Goal: Information Seeking & Learning: Learn about a topic

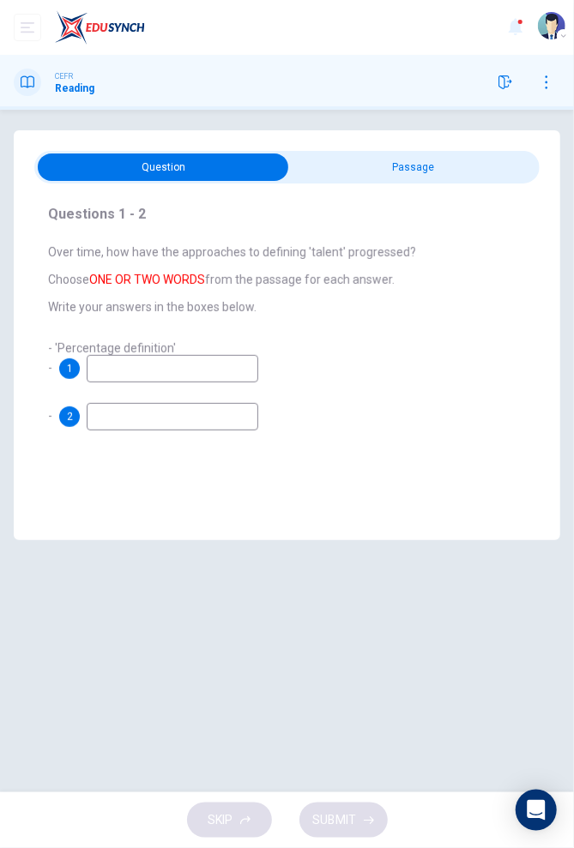
click at [493, 166] on input "checkbox" at bounding box center [164, 167] width 758 height 27
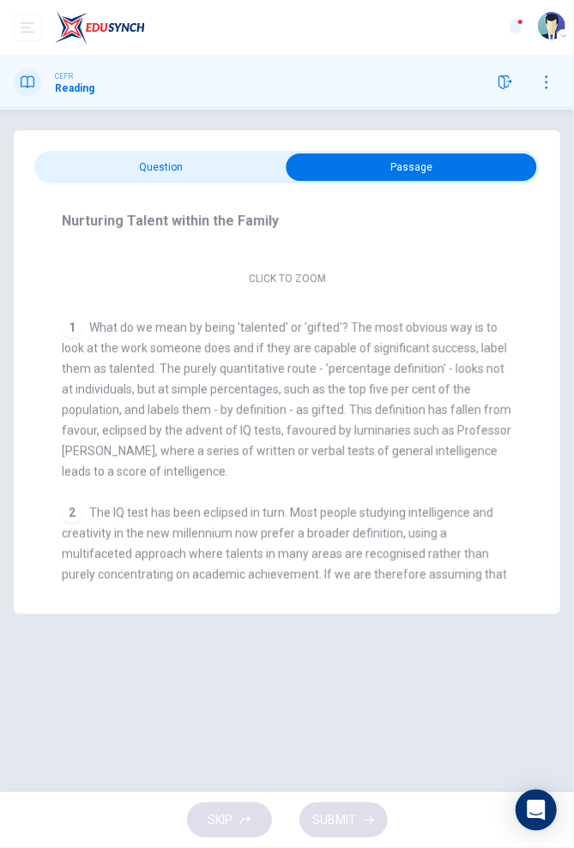
scroll to position [223, 0]
click at [95, 166] on input "checkbox" at bounding box center [412, 167] width 758 height 27
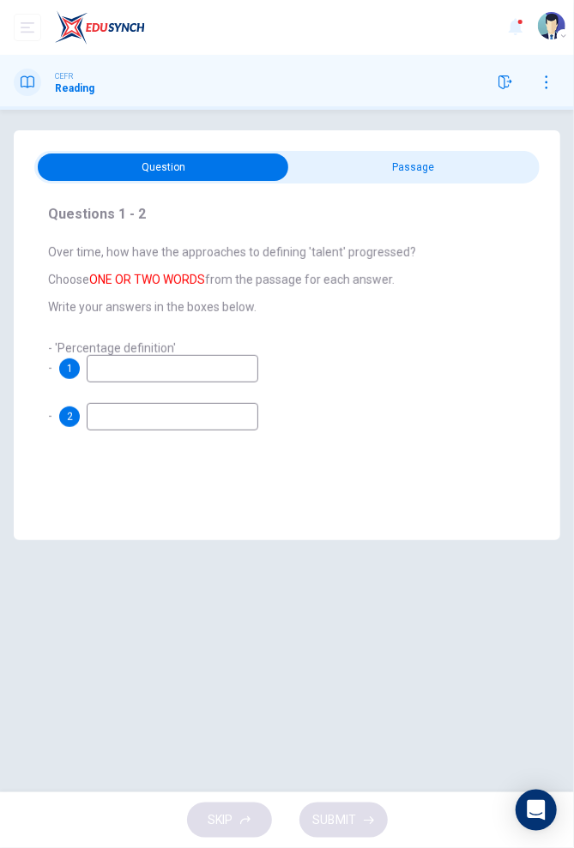
click at [479, 161] on input "checkbox" at bounding box center [164, 167] width 758 height 27
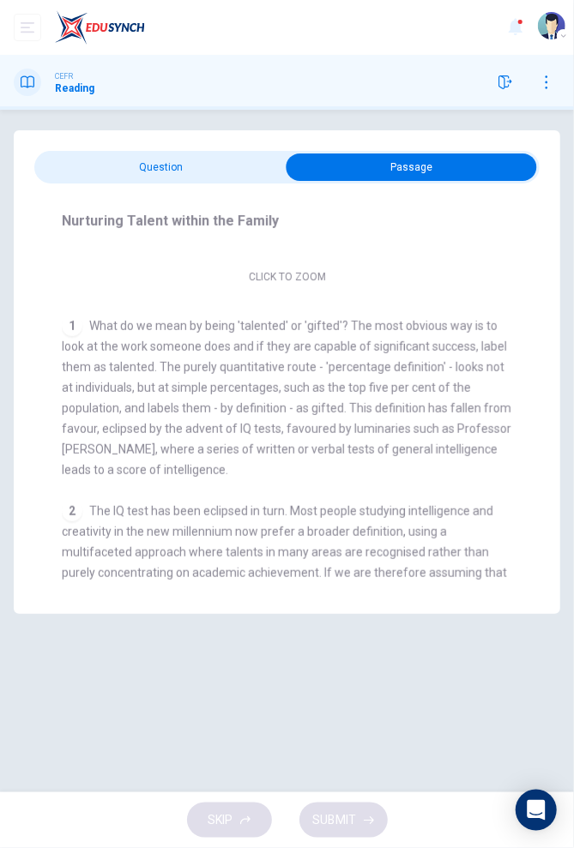
click at [84, 160] on input "checkbox" at bounding box center [412, 167] width 758 height 27
checkbox input "false"
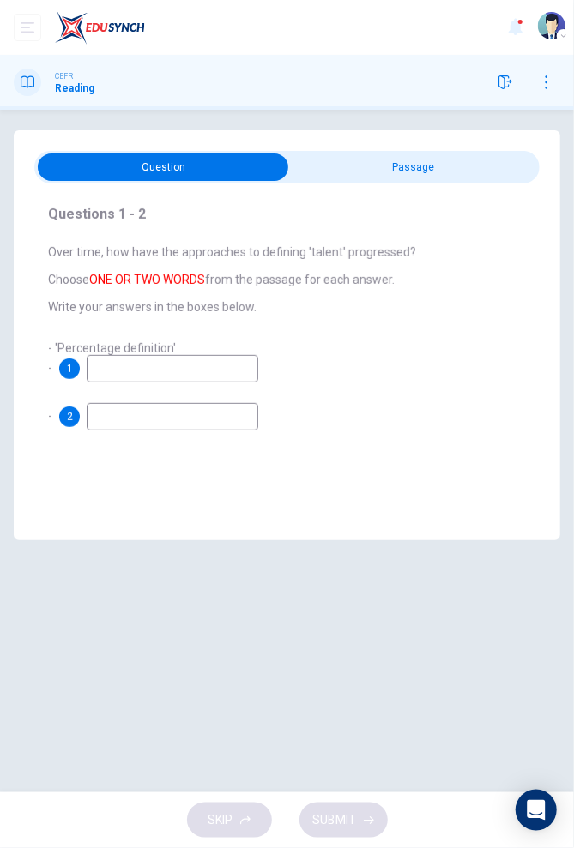
click at [161, 371] on input at bounding box center [173, 368] width 172 height 27
type input "H"
click at [167, 428] on input at bounding box center [173, 416] width 172 height 27
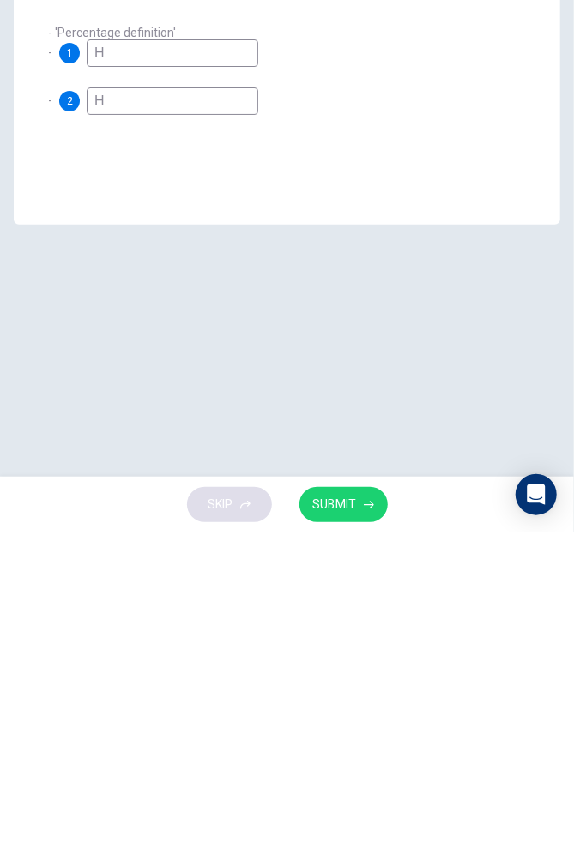
type input "H"
click at [364, 821] on icon "button" at bounding box center [369, 820] width 10 height 8
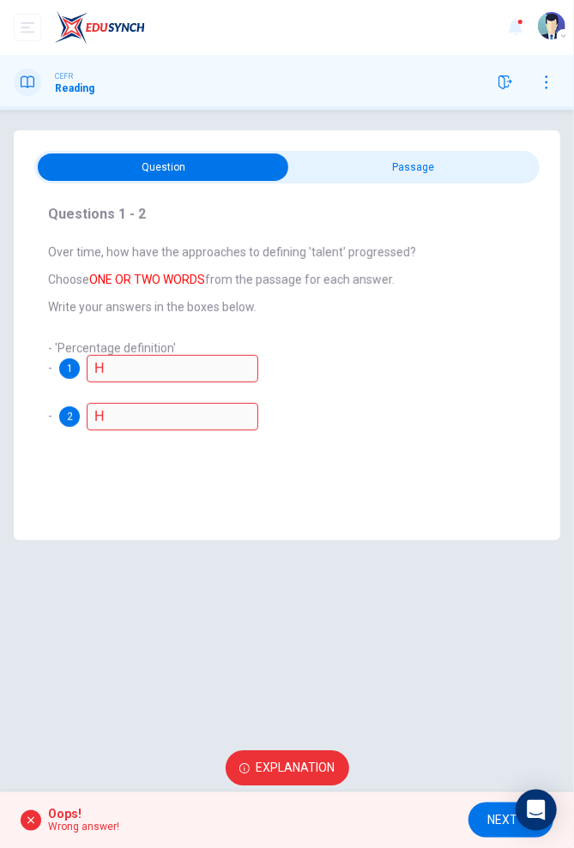
click at [310, 766] on span "Explanation" at bounding box center [295, 768] width 79 height 21
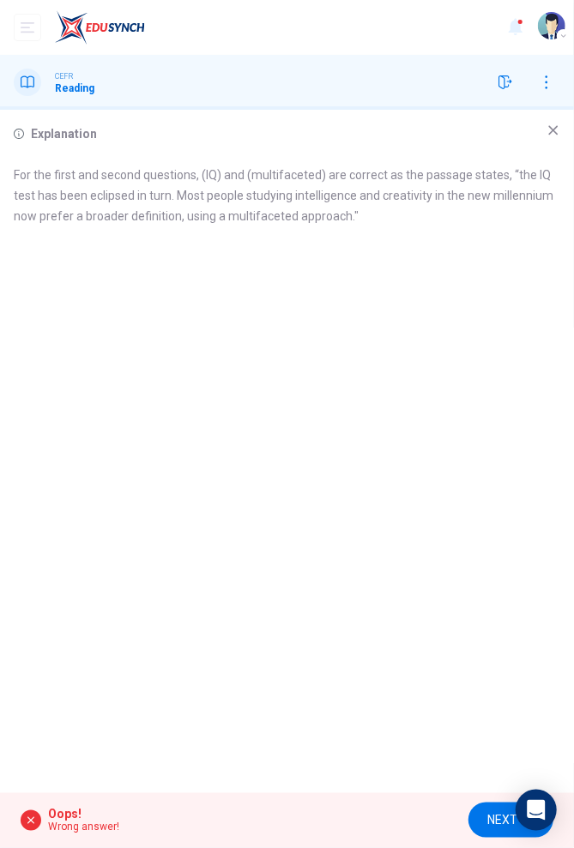
click at [535, 132] on div "Explanation" at bounding box center [287, 133] width 546 height 21
click at [552, 130] on icon at bounding box center [553, 130] width 9 height 9
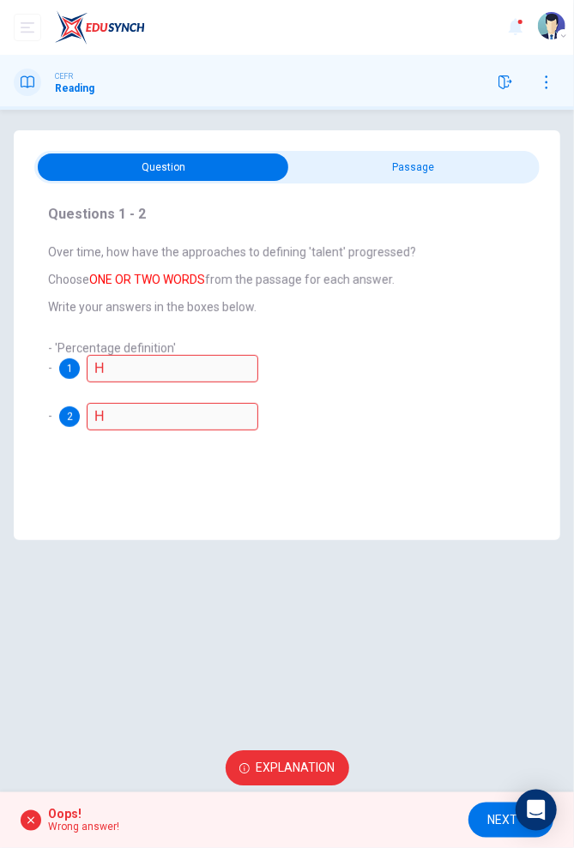
click at [498, 810] on span "NEXT" at bounding box center [502, 820] width 30 height 21
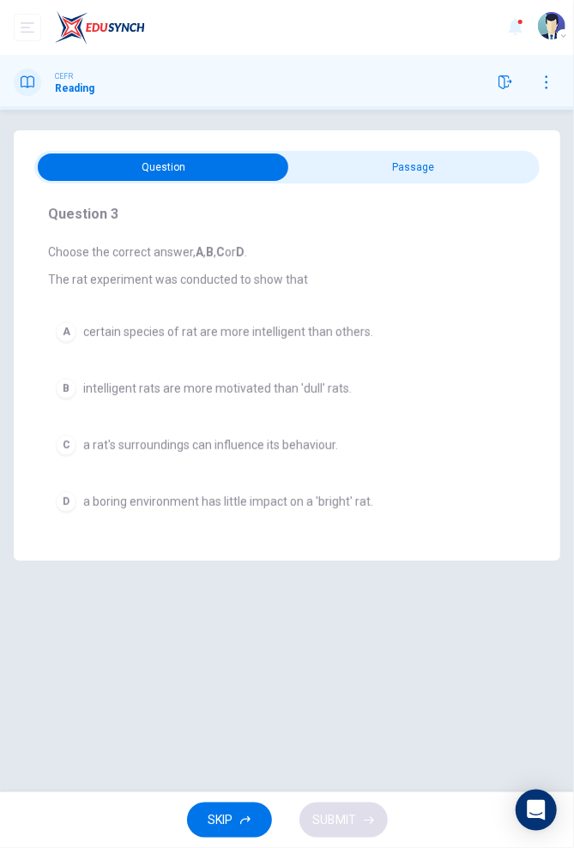
click at [390, 183] on span at bounding box center [286, 167] width 505 height 33
click at [391, 165] on input "checkbox" at bounding box center [164, 167] width 758 height 27
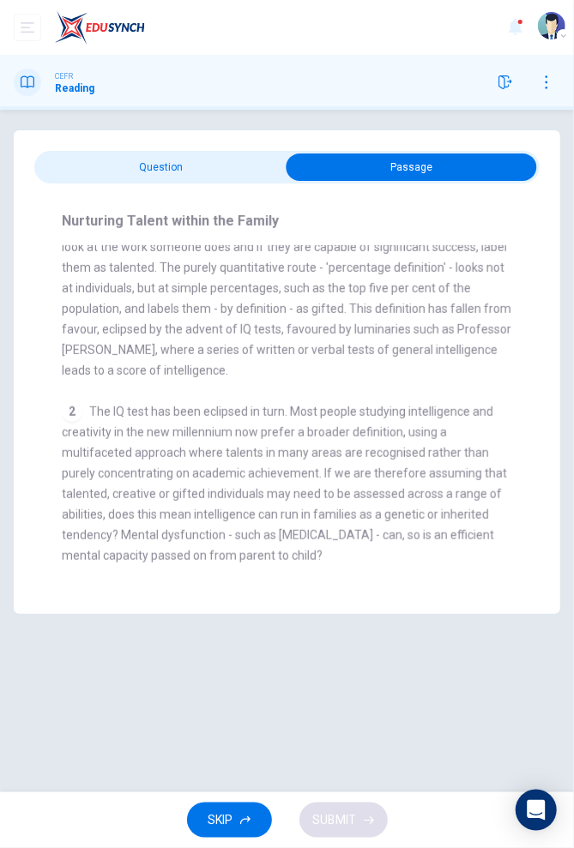
scroll to position [326, 0]
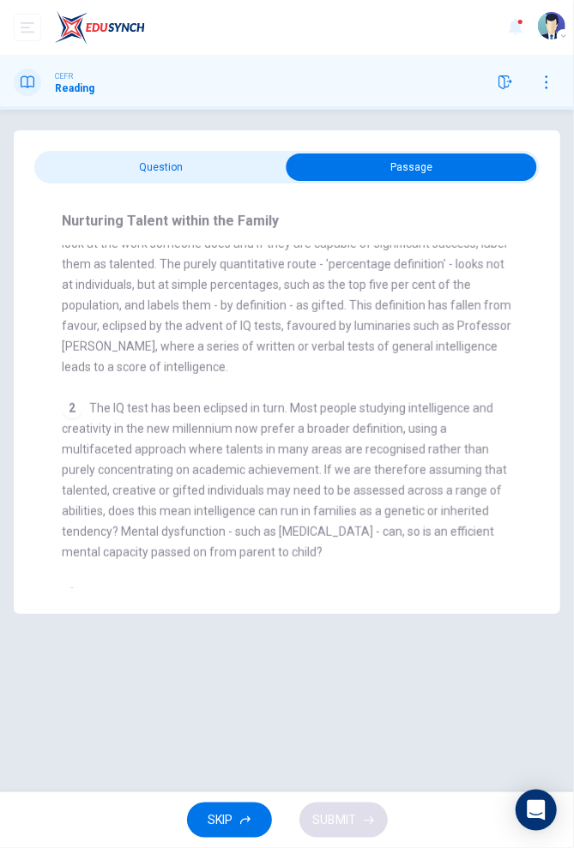
click at [104, 159] on input "checkbox" at bounding box center [412, 167] width 758 height 27
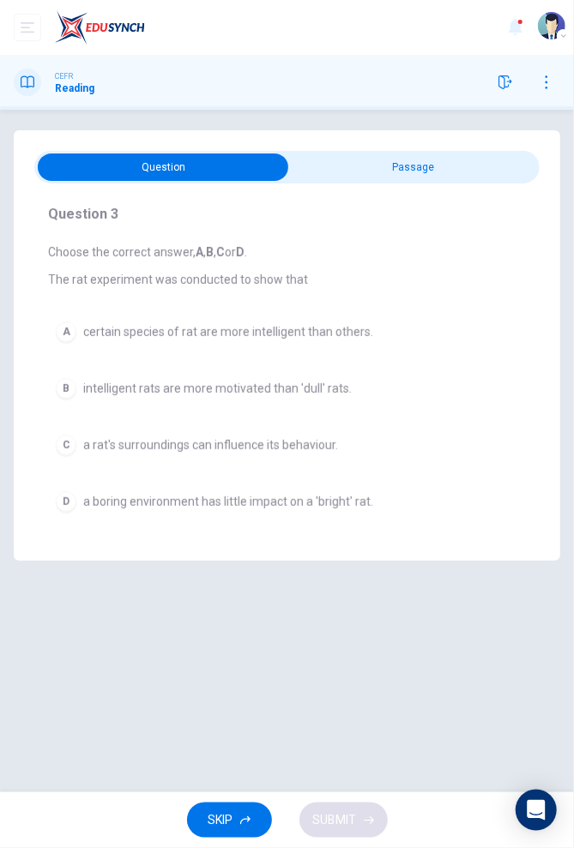
click at [400, 161] on input "checkbox" at bounding box center [164, 167] width 758 height 27
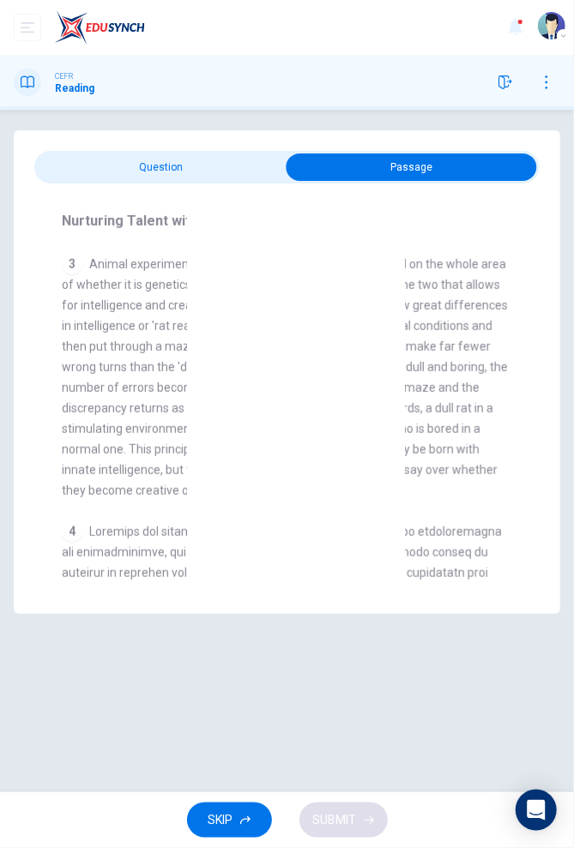
scroll to position [655, 0]
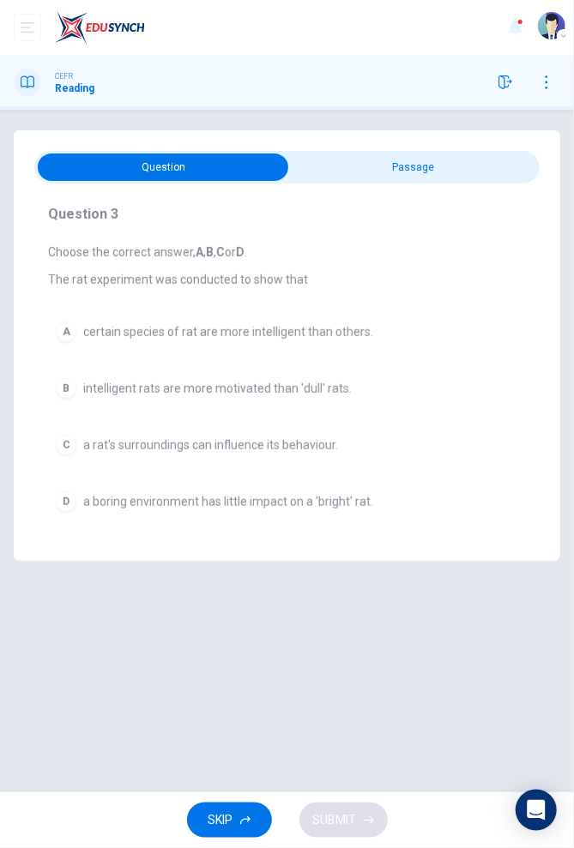
click at [299, 438] on span "a rat's surroundings can influence its behaviour." at bounding box center [210, 445] width 255 height 14
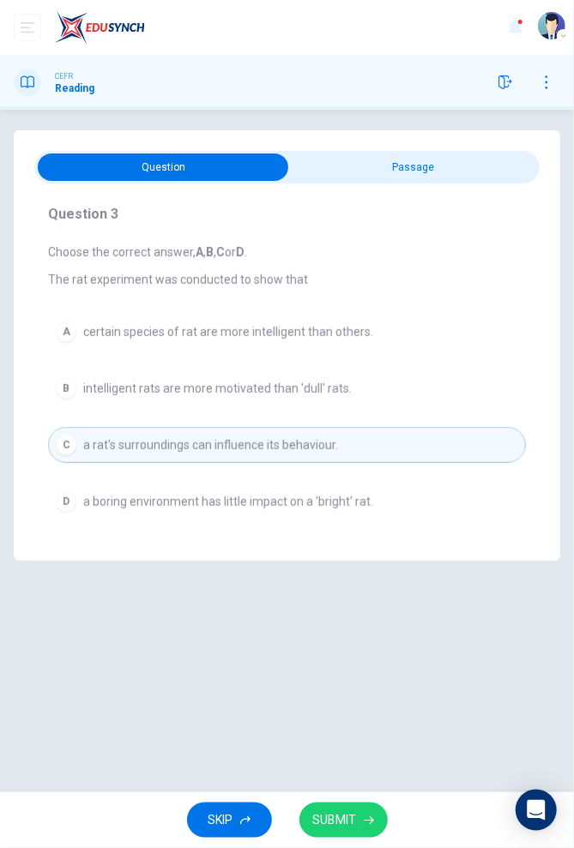
click at [339, 814] on span "SUBMIT" at bounding box center [335, 820] width 44 height 21
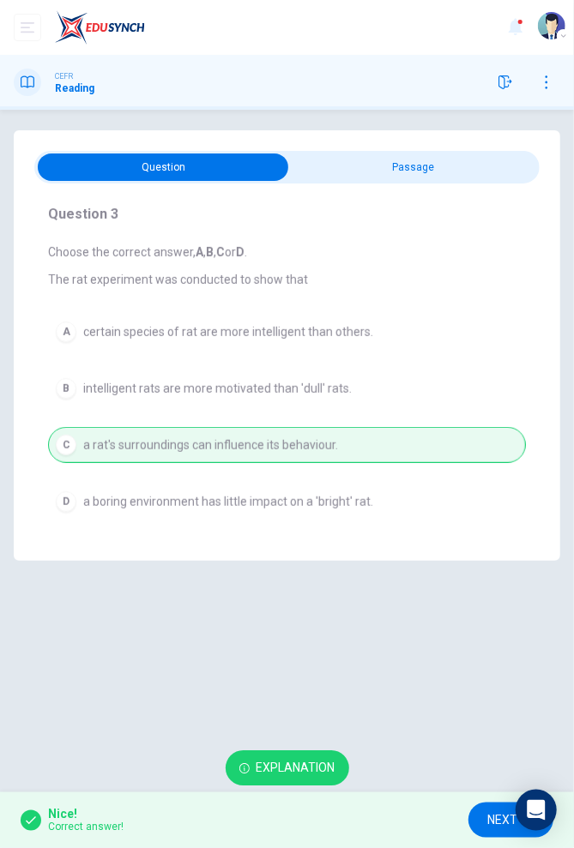
click at [497, 824] on span "NEXT" at bounding box center [502, 820] width 30 height 21
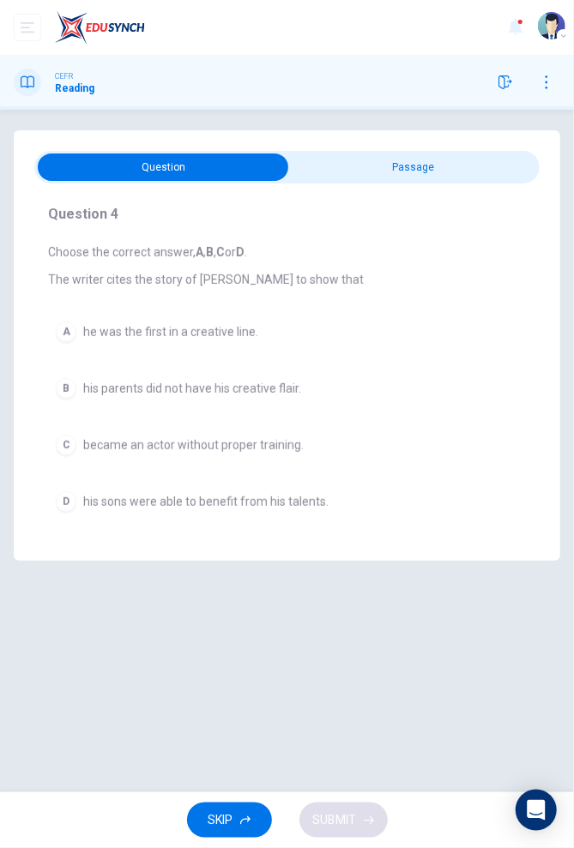
click at [476, 172] on input "checkbox" at bounding box center [164, 167] width 758 height 27
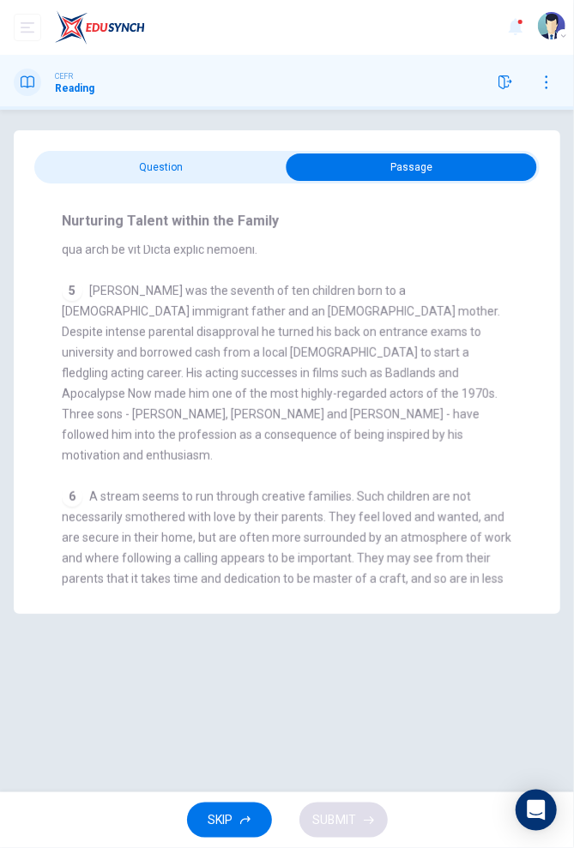
scroll to position [1258, 0]
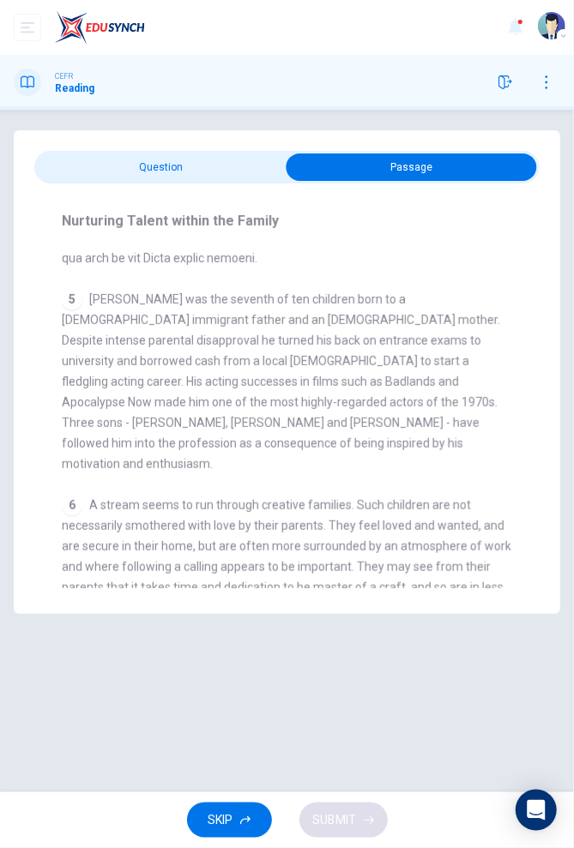
click at [218, 173] on input "checkbox" at bounding box center [412, 167] width 758 height 27
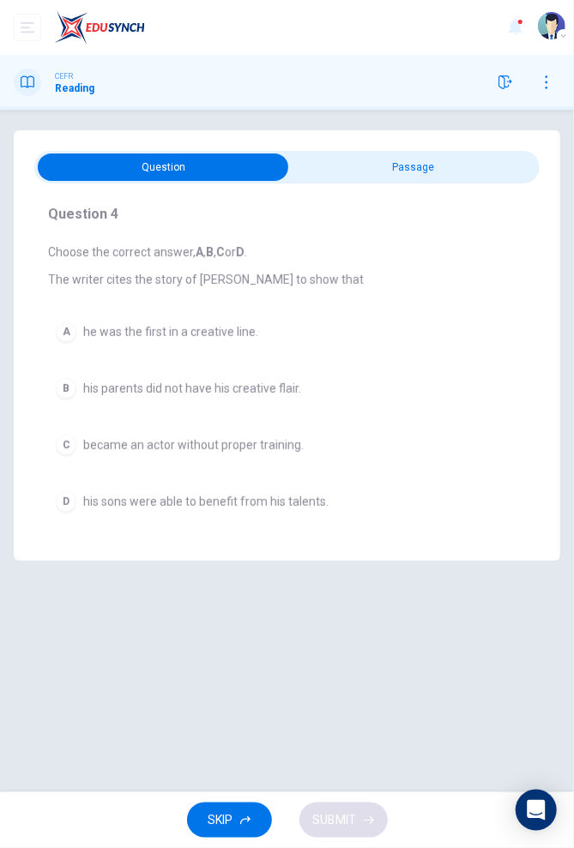
click at [469, 166] on input "checkbox" at bounding box center [164, 167] width 758 height 27
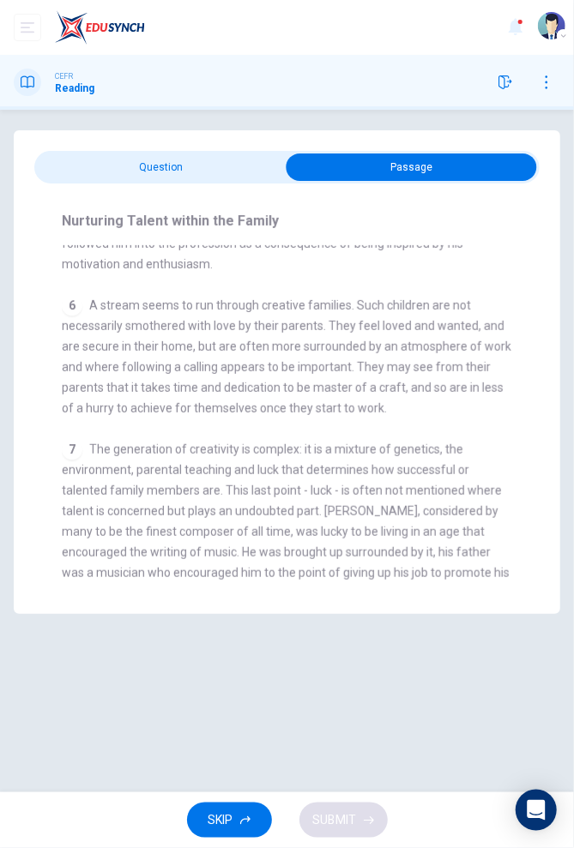
scroll to position [1460, 0]
click at [213, 158] on input "checkbox" at bounding box center [412, 167] width 758 height 27
checkbox input "false"
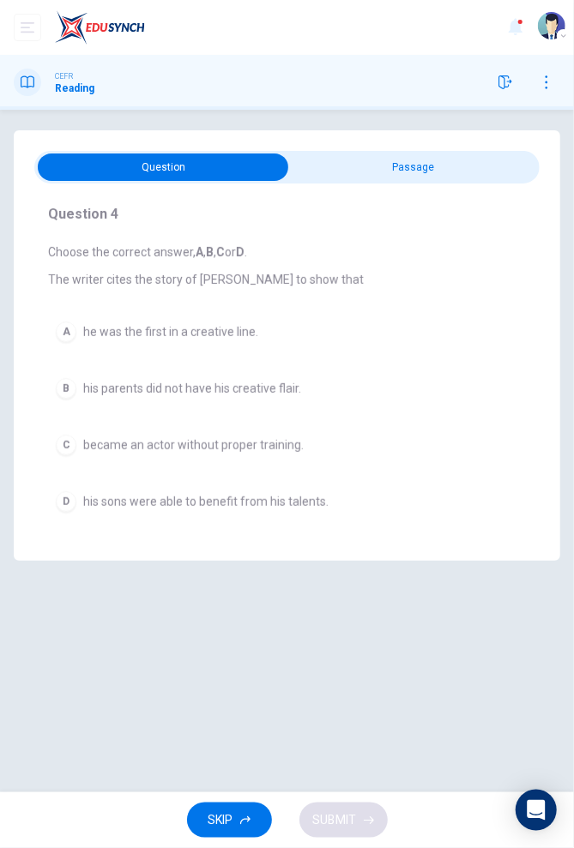
click at [252, 384] on span "his parents did not have his creative flair." at bounding box center [192, 389] width 218 height 14
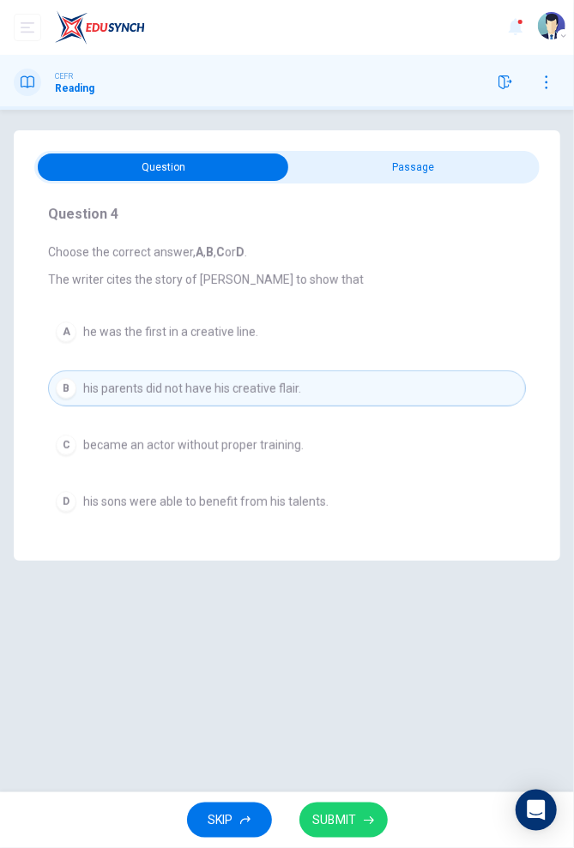
click at [348, 815] on span "SUBMIT" at bounding box center [335, 820] width 44 height 21
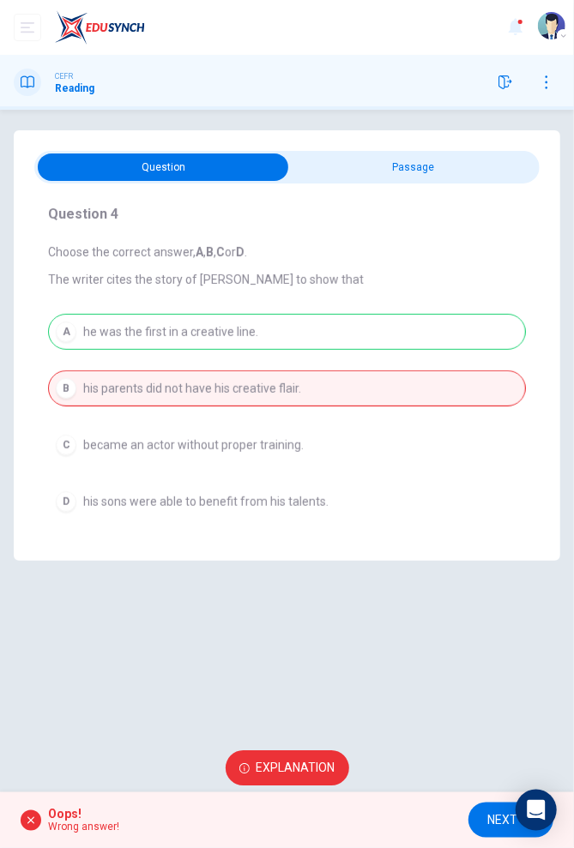
click at [285, 762] on span "Explanation" at bounding box center [295, 768] width 79 height 21
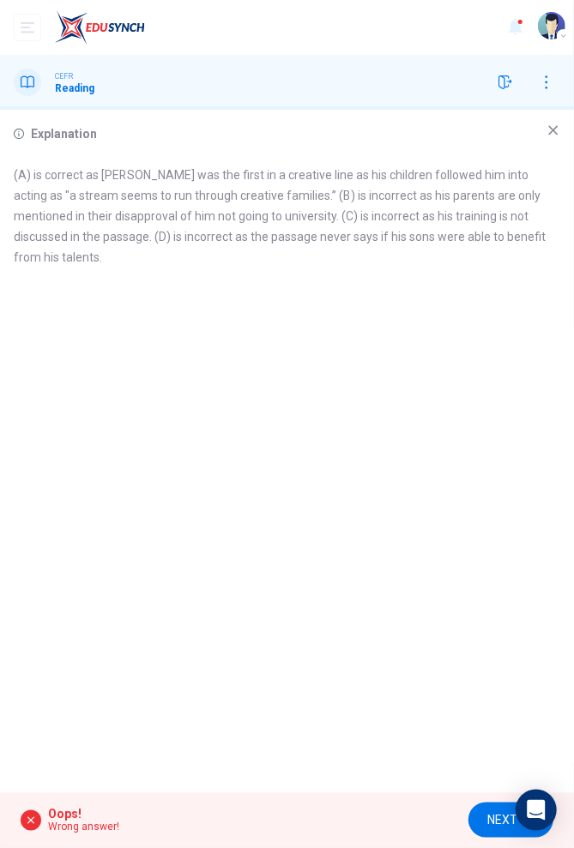
click at [551, 134] on icon at bounding box center [553, 130] width 14 height 14
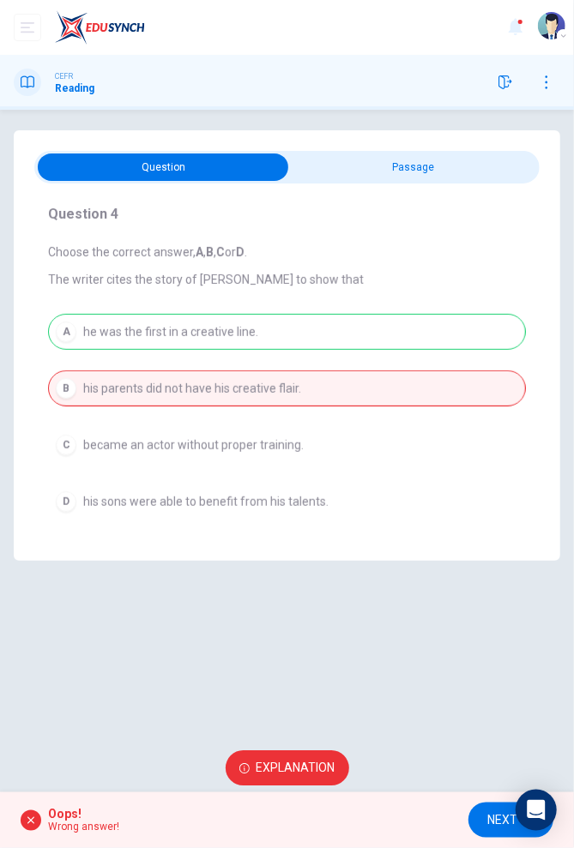
click at [504, 816] on span "NEXT" at bounding box center [502, 820] width 30 height 21
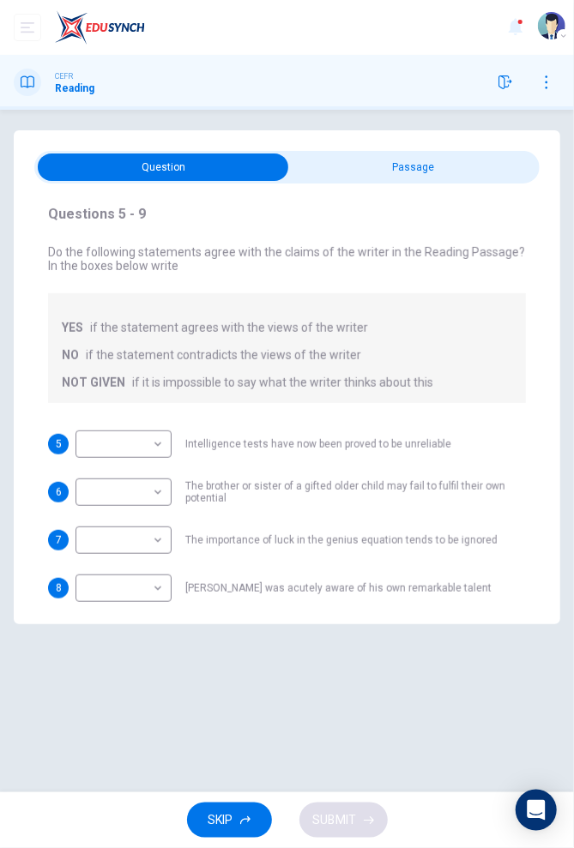
click at [496, 822] on div "SKIP SUBMIT" at bounding box center [287, 820] width 574 height 56
click at [434, 169] on input "checkbox" at bounding box center [164, 167] width 758 height 27
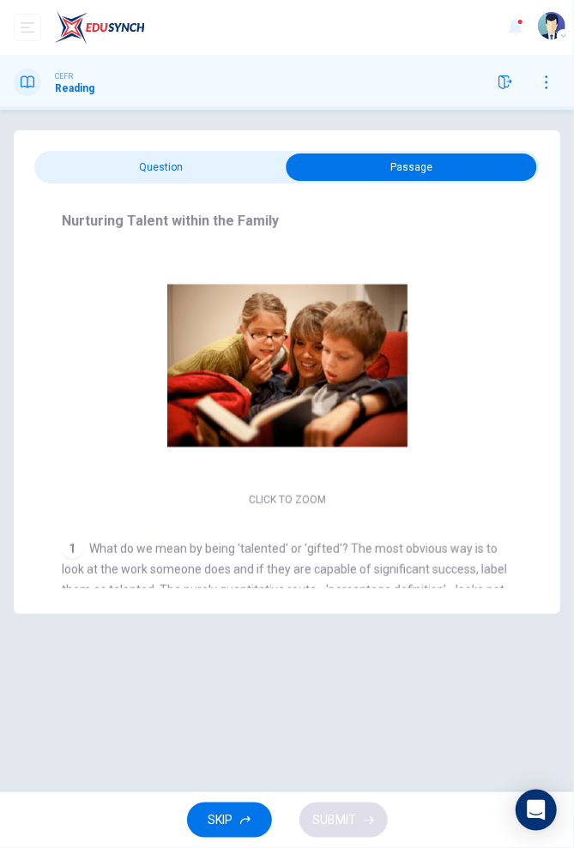
click at [137, 166] on input "checkbox" at bounding box center [412, 167] width 758 height 27
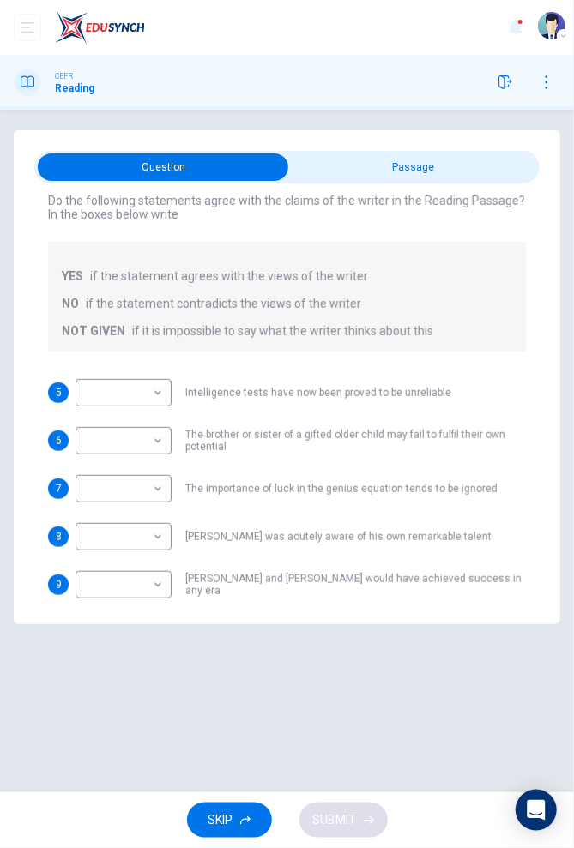
scroll to position [66, 0]
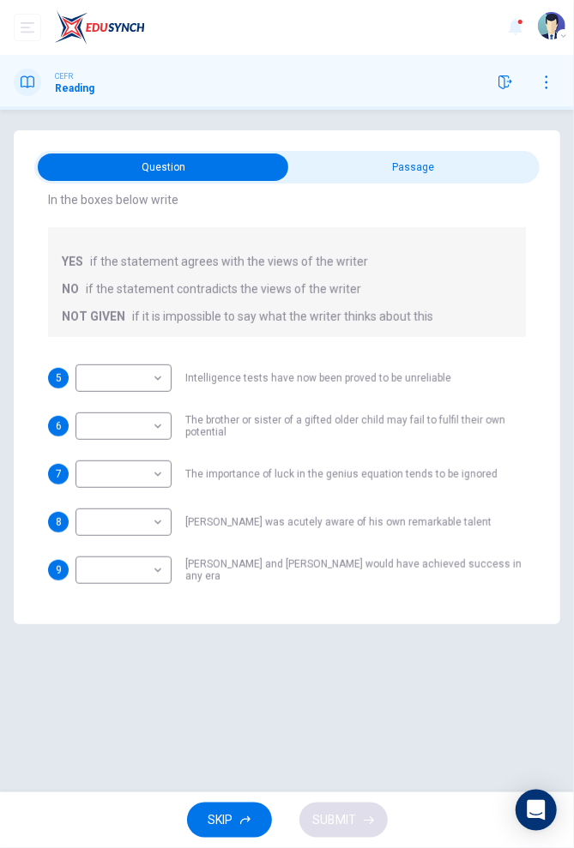
click at [462, 177] on input "checkbox" at bounding box center [164, 167] width 758 height 27
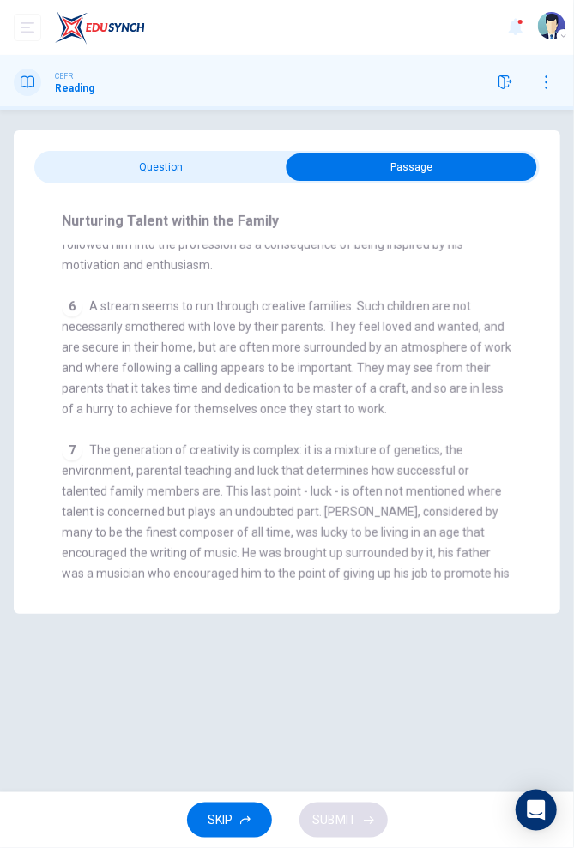
scroll to position [1459, 0]
click at [224, 169] on input "checkbox" at bounding box center [412, 167] width 758 height 27
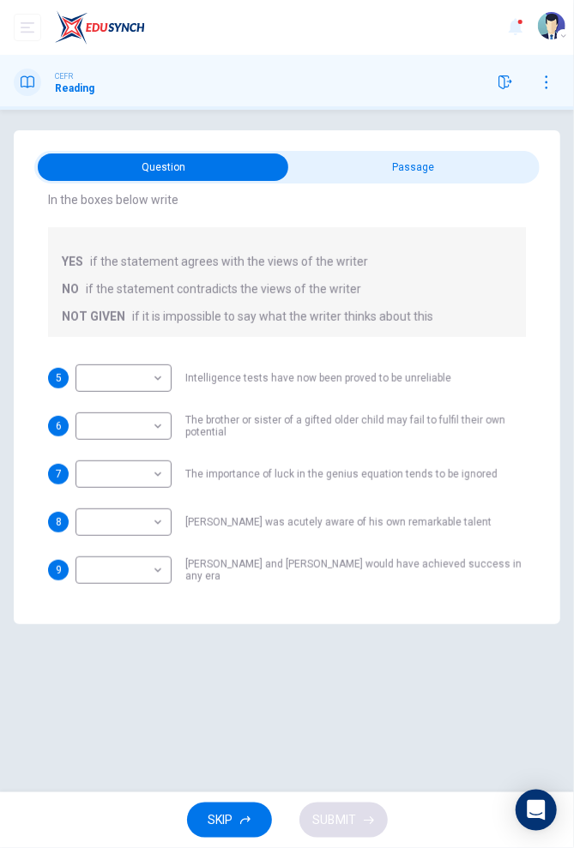
click at [426, 154] on input "checkbox" at bounding box center [164, 167] width 758 height 27
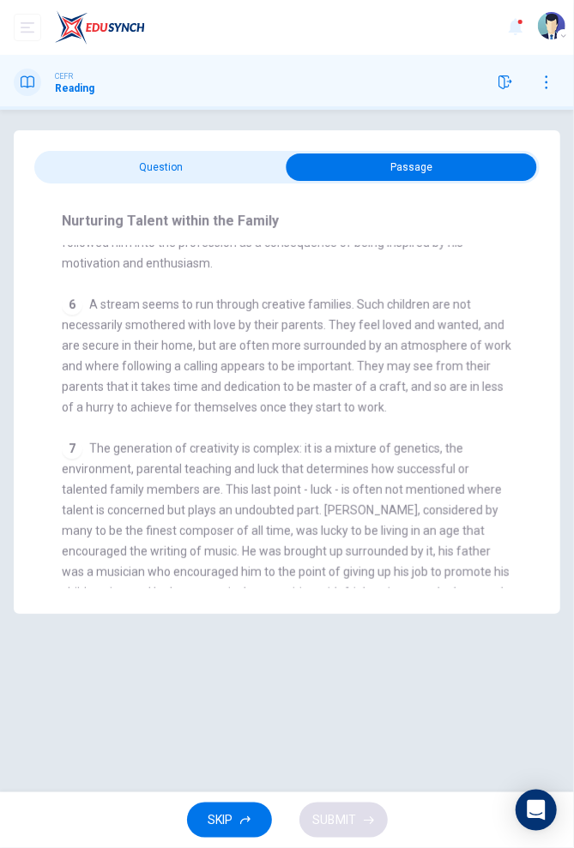
click at [95, 154] on input "checkbox" at bounding box center [412, 167] width 758 height 27
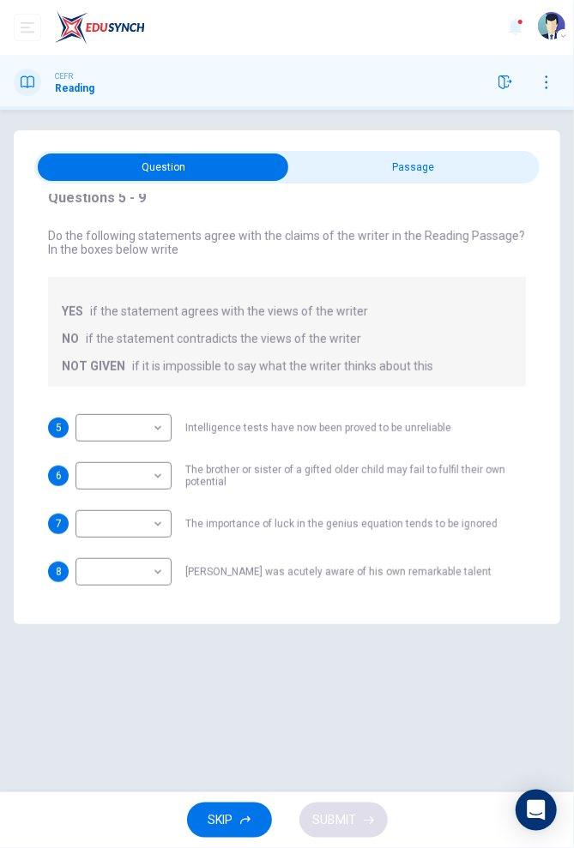
scroll to position [0, 0]
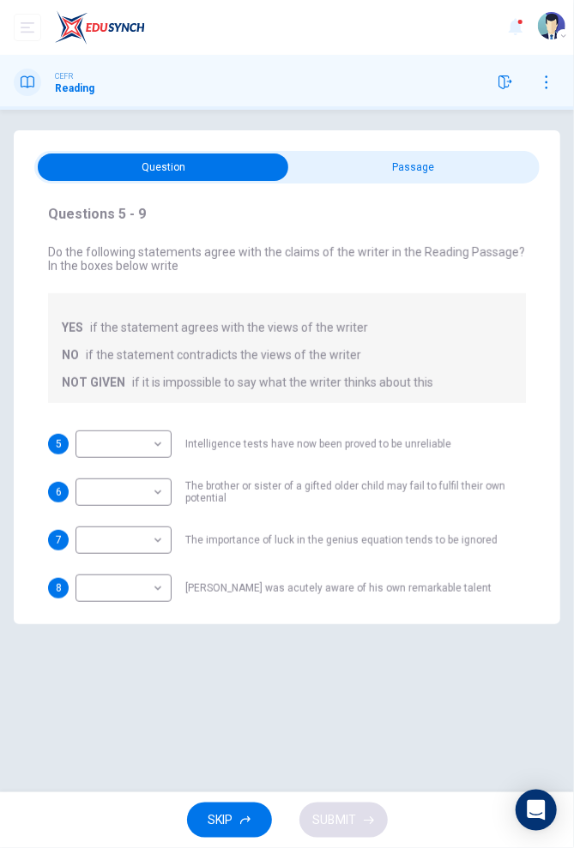
click at [136, 431] on body "Dashboard Practice Start a test Analysis [PERSON_NAME] CEFR Reading Questions 5…" at bounding box center [287, 424] width 574 height 848
click at [472, 150] on div at bounding box center [287, 424] width 574 height 848
click at [463, 171] on input "checkbox" at bounding box center [164, 167] width 758 height 27
checkbox input "true"
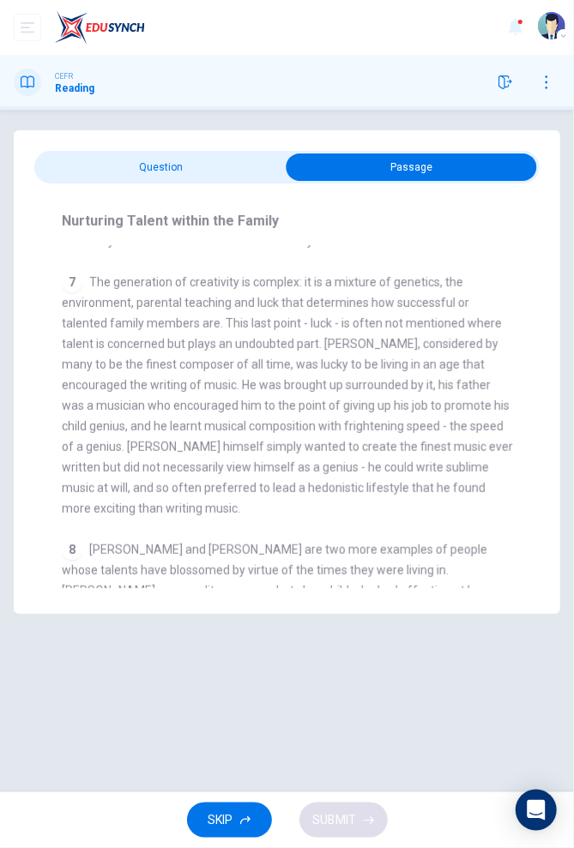
scroll to position [1762, 0]
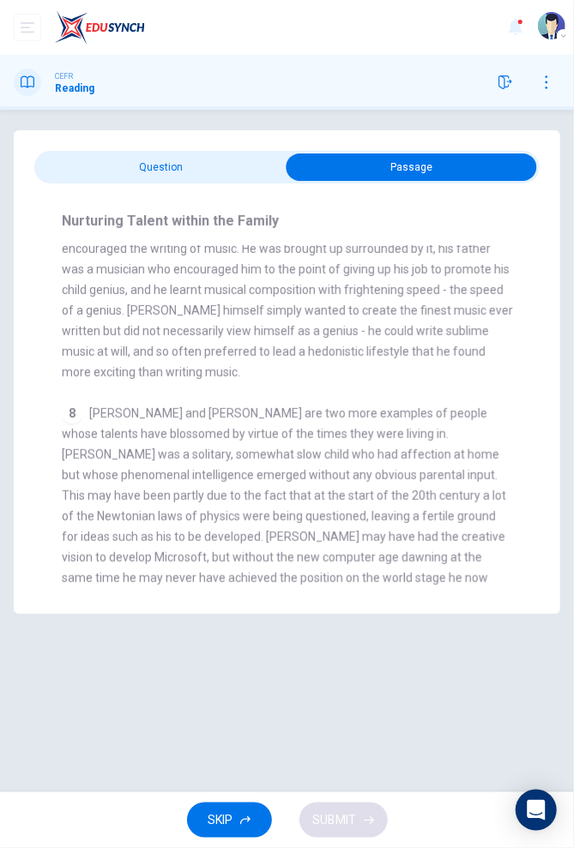
click at [226, 820] on span "SKIP" at bounding box center [220, 820] width 25 height 21
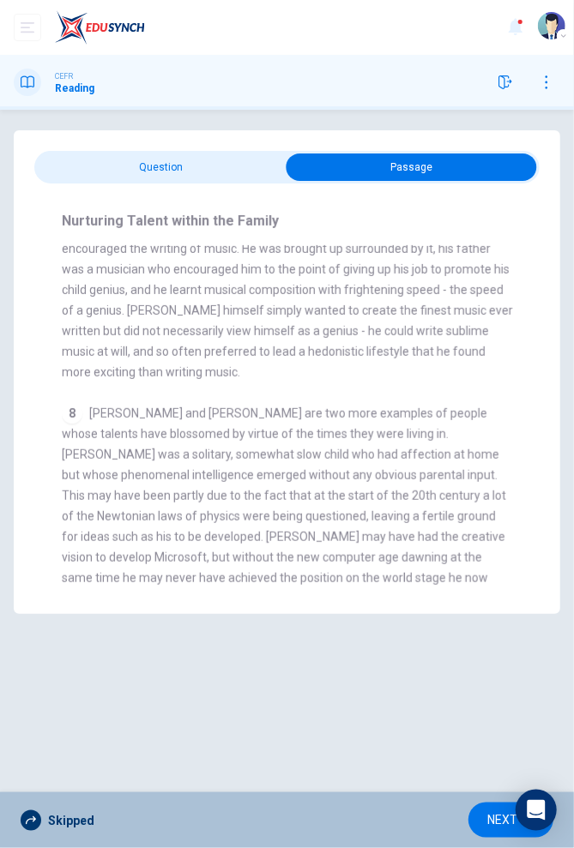
click at [494, 815] on span "NEXT" at bounding box center [502, 820] width 30 height 21
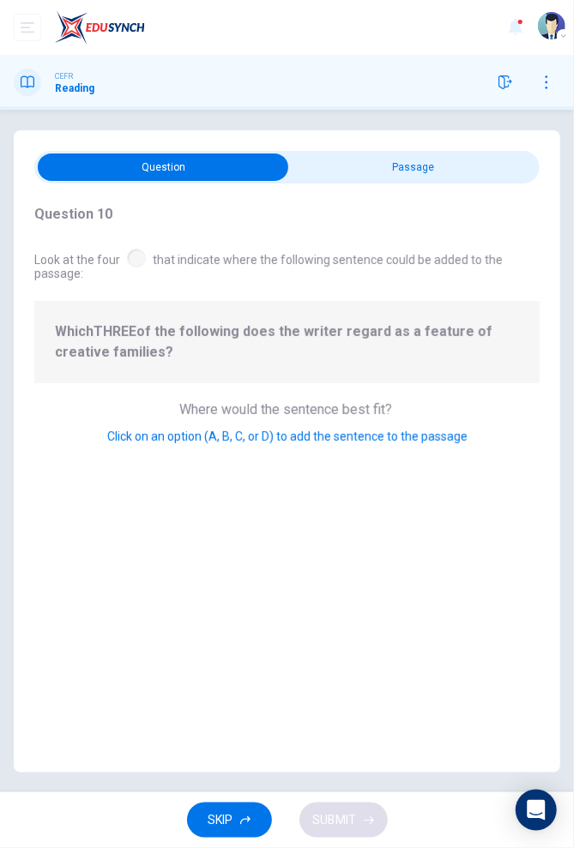
scroll to position [55, 0]
click at [421, 429] on span "Click on an option (A, B, C, or D) to add the sentence to the passage" at bounding box center [287, 436] width 360 height 14
click at [150, 260] on span "Look at the four that indicate where the following sentence could be added to t…" at bounding box center [286, 262] width 505 height 35
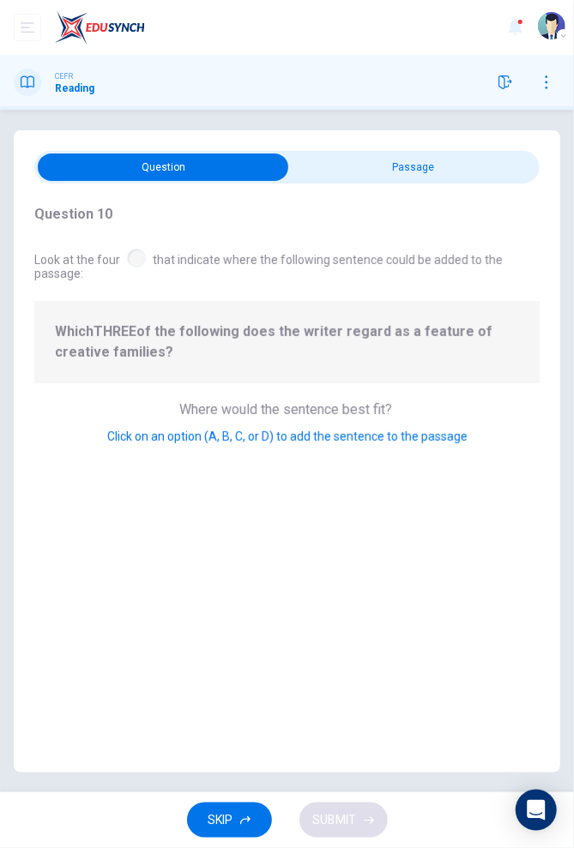
click at [497, 169] on input "checkbox" at bounding box center [164, 167] width 758 height 27
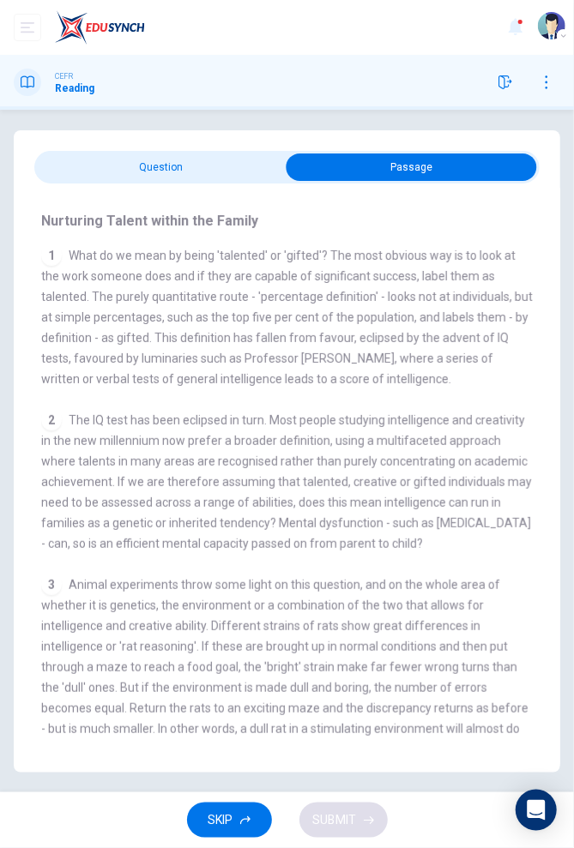
click at [493, 168] on input "checkbox" at bounding box center [412, 167] width 758 height 27
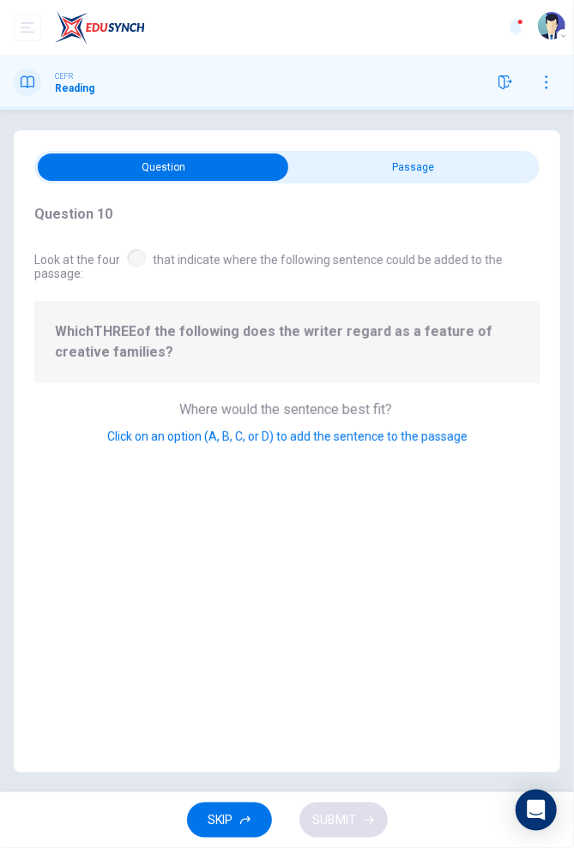
click at [476, 185] on div "Question 10 Look at the four that indicate where the following sentence could b…" at bounding box center [287, 324] width 546 height 280
click at [491, 160] on input "checkbox" at bounding box center [164, 167] width 758 height 27
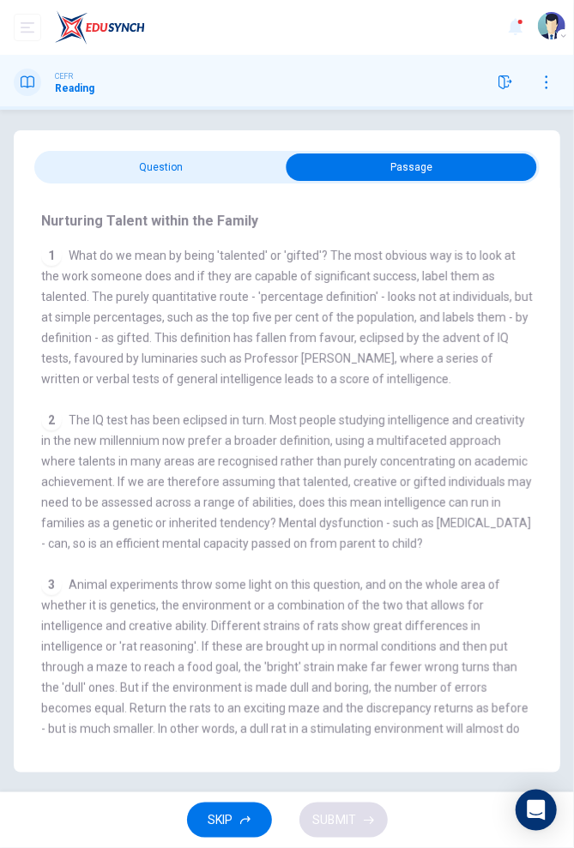
click at [432, 319] on span "What do we mean by being 'talented' or 'gifted'? The most obvious way is to loo…" at bounding box center [286, 317] width 491 height 137
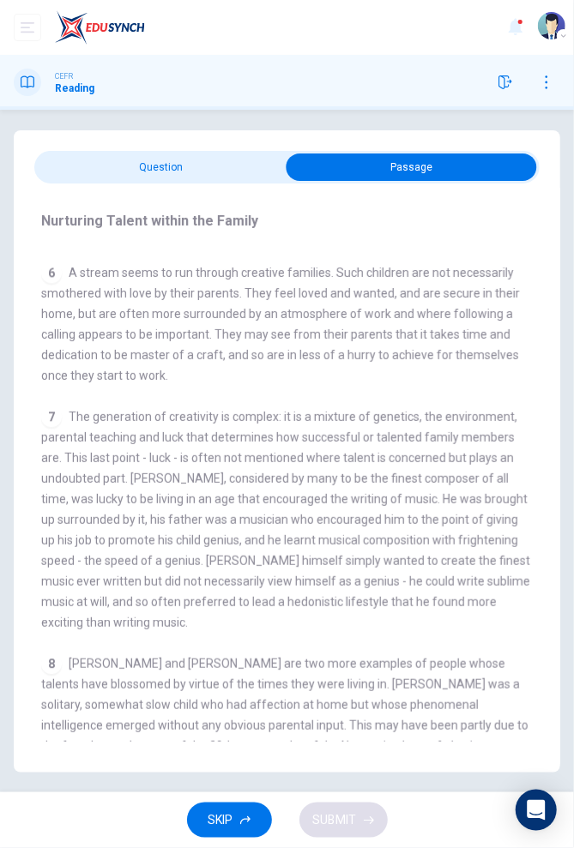
scroll to position [55, 0]
click at [93, 210] on h4 "Nurturing Talent within the Family" at bounding box center [149, 220] width 217 height 21
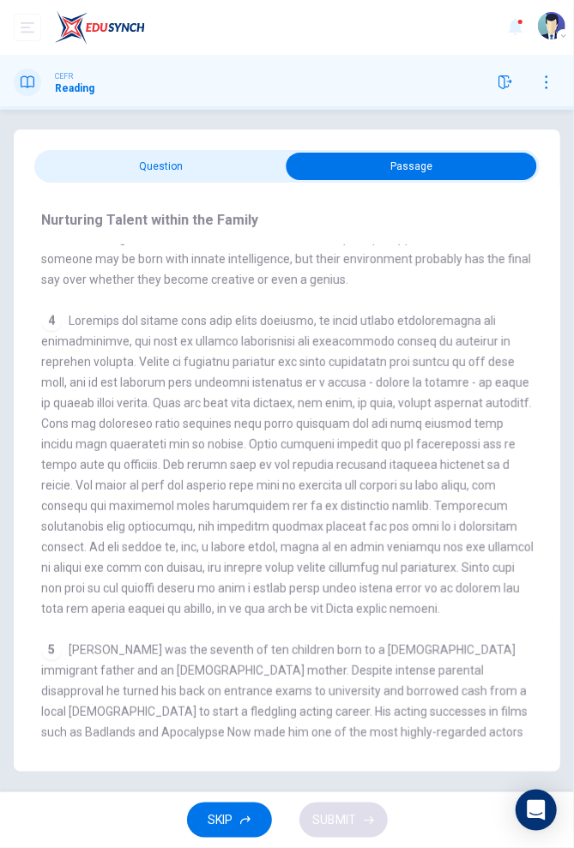
scroll to position [479, 0]
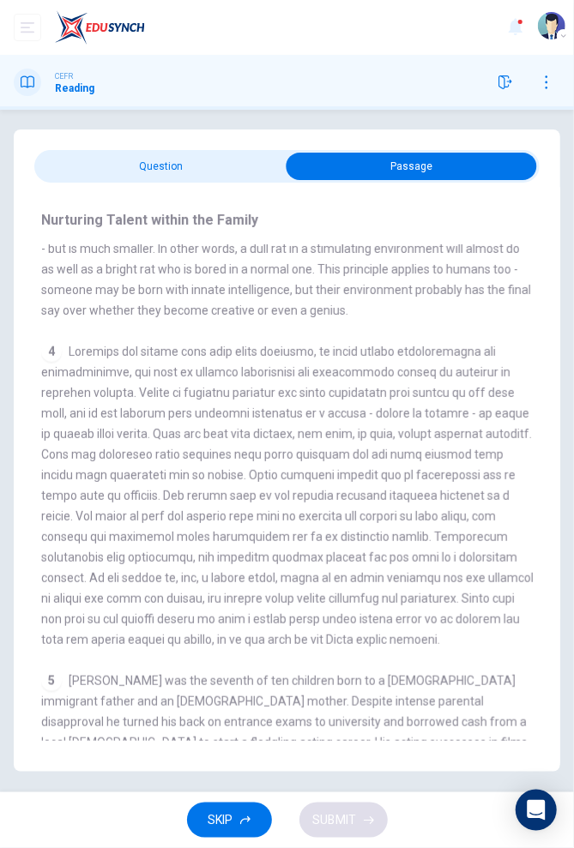
click at [91, 153] on input "checkbox" at bounding box center [412, 166] width 758 height 27
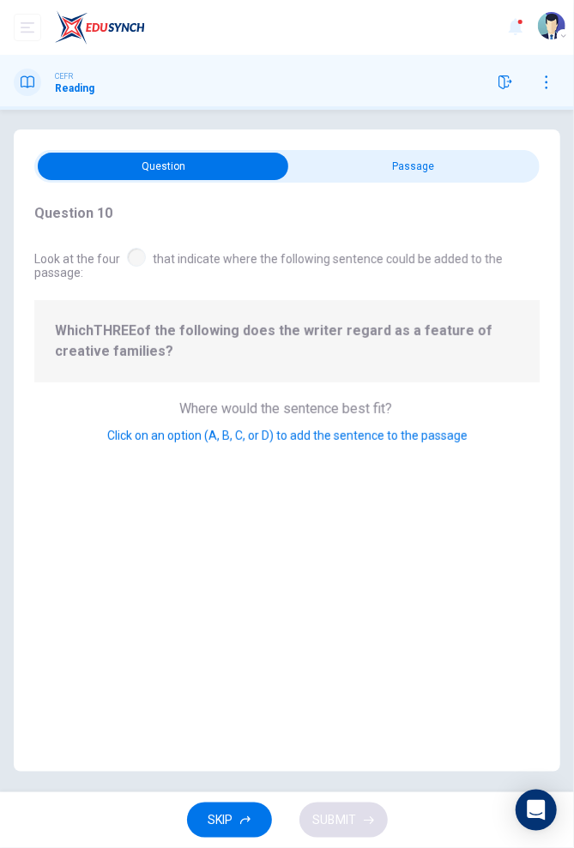
click at [418, 403] on div "Where would the sentence best fit? Click on an option (A, B, C, or D) to add th…" at bounding box center [286, 422] width 505 height 39
click at [421, 429] on span "Click on an option (A, B, C, or D) to add the sentence to the passage" at bounding box center [287, 436] width 360 height 14
click at [486, 153] on input "checkbox" at bounding box center [164, 166] width 758 height 27
checkbox input "true"
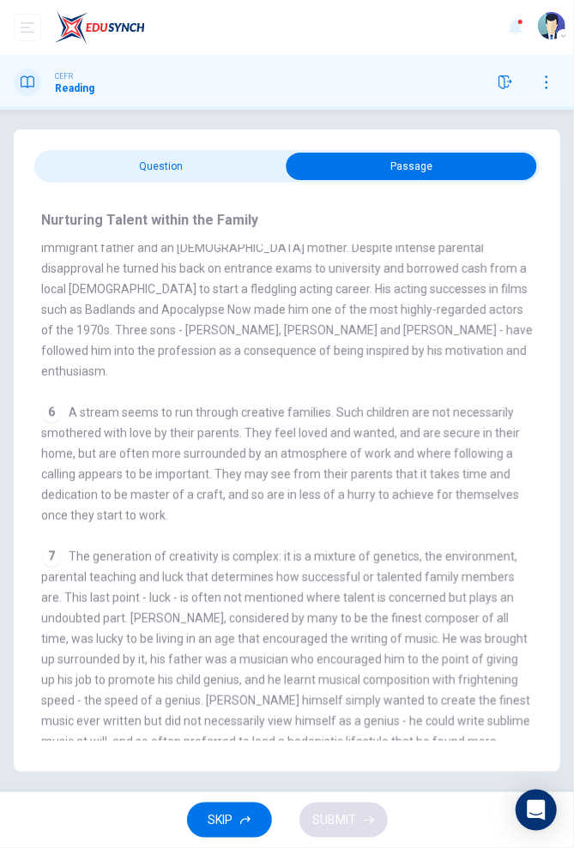
scroll to position [932, 0]
click at [443, 407] on span "A stream seems to run through creative families. Such children are not necessar…" at bounding box center [280, 465] width 479 height 117
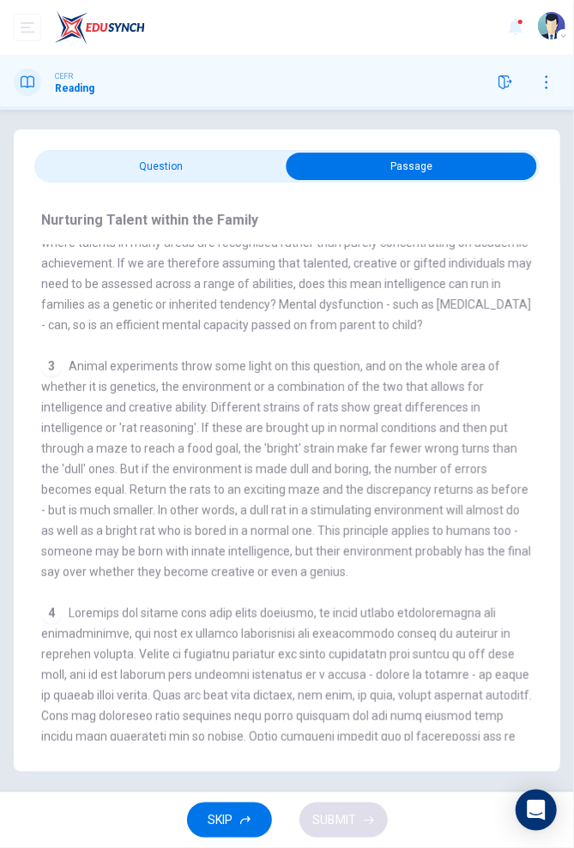
scroll to position [0, 0]
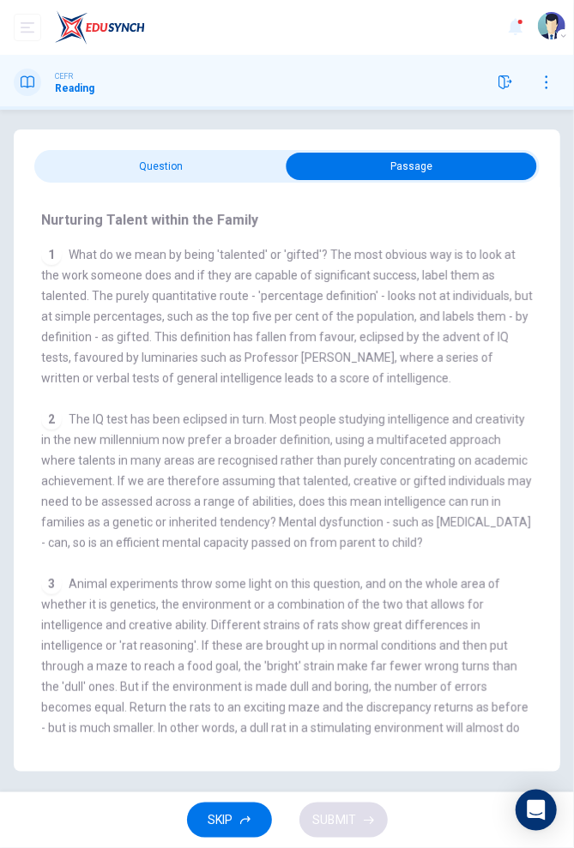
click at [249, 816] on icon "button" at bounding box center [245, 821] width 10 height 10
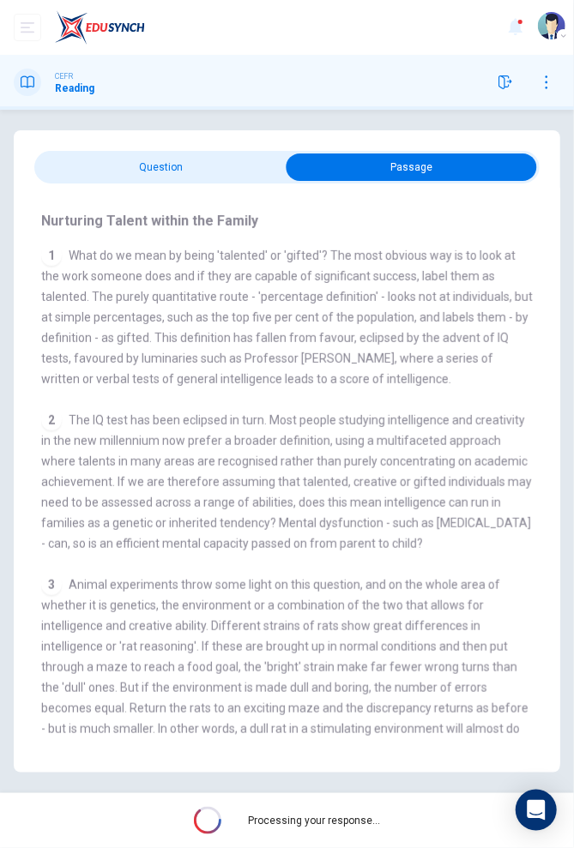
scroll to position [55, 0]
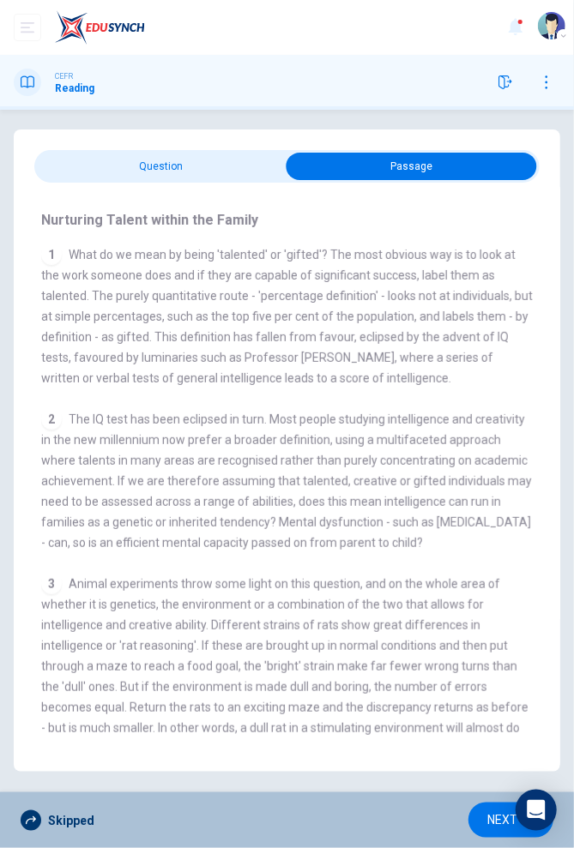
click at [490, 820] on span "NEXT" at bounding box center [502, 820] width 30 height 21
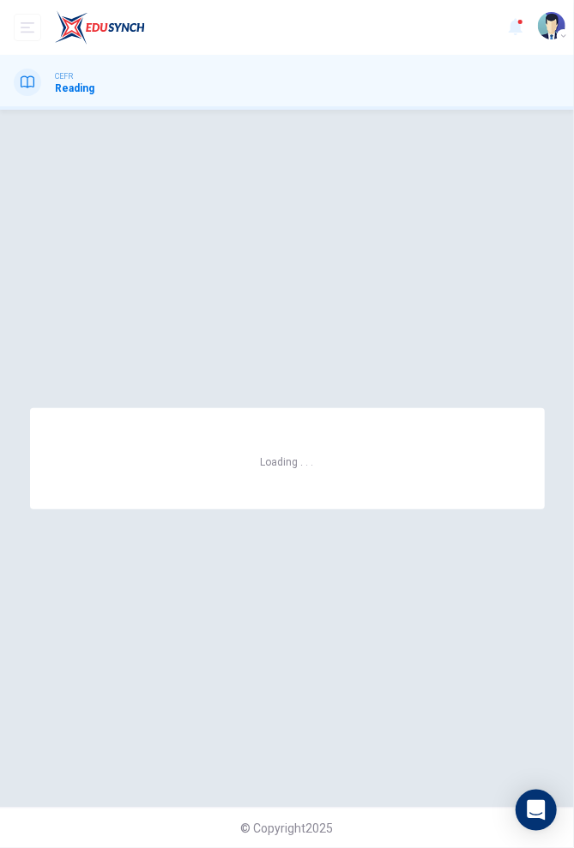
scroll to position [0, 0]
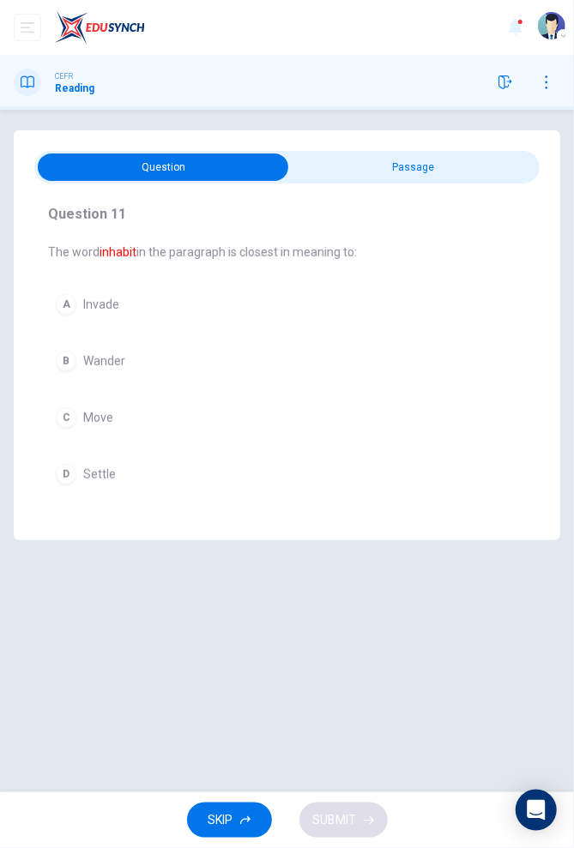
click at [76, 463] on button "D Settle" at bounding box center [287, 474] width 478 height 36
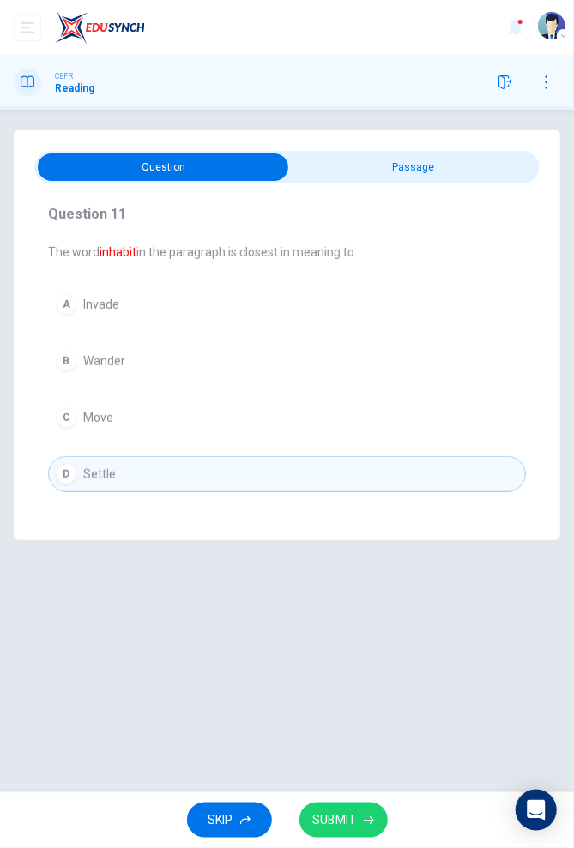
click at [339, 810] on span "SUBMIT" at bounding box center [335, 820] width 44 height 21
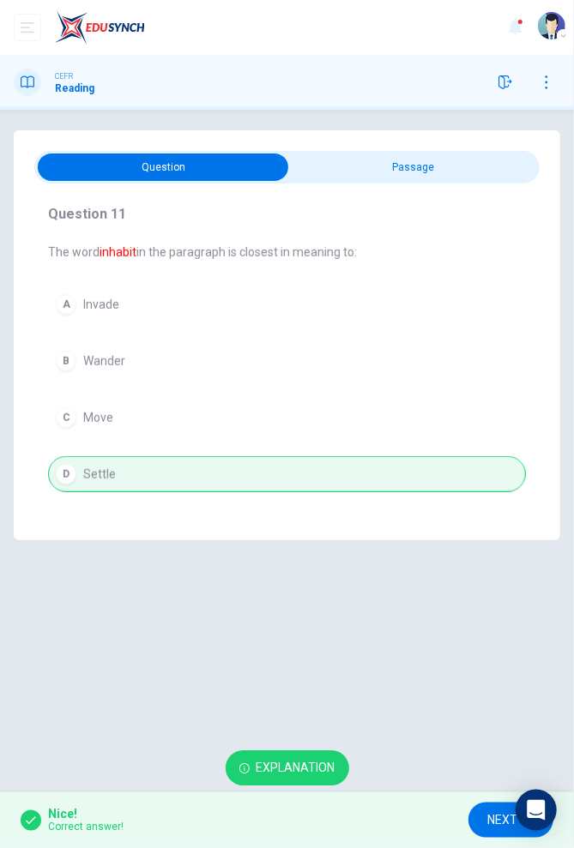
click at [494, 822] on span "NEXT" at bounding box center [502, 820] width 30 height 21
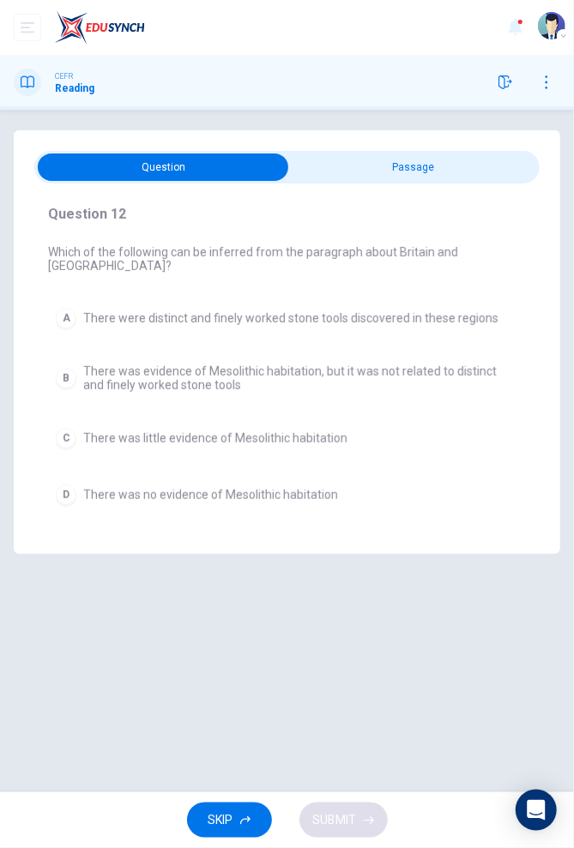
click at [408, 168] on input "checkbox" at bounding box center [164, 167] width 758 height 27
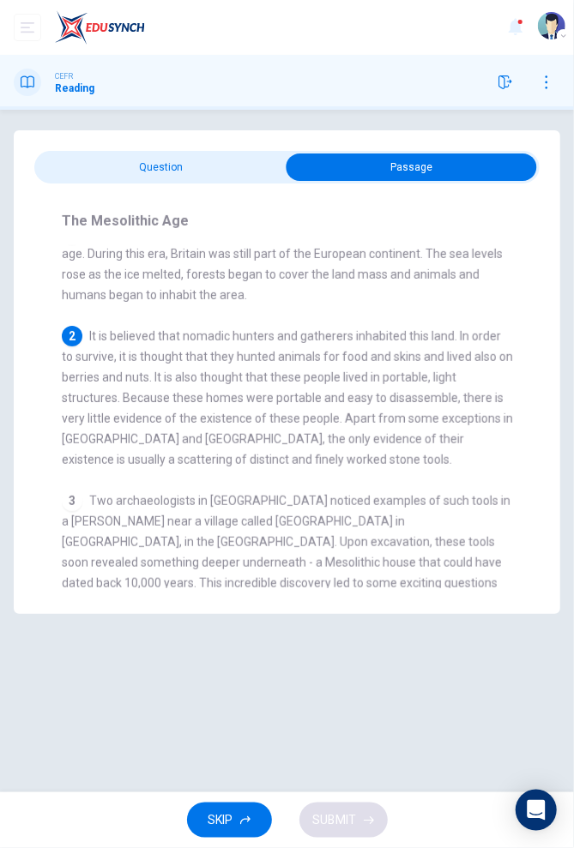
scroll to position [21, 0]
click at [103, 154] on input "checkbox" at bounding box center [412, 167] width 758 height 27
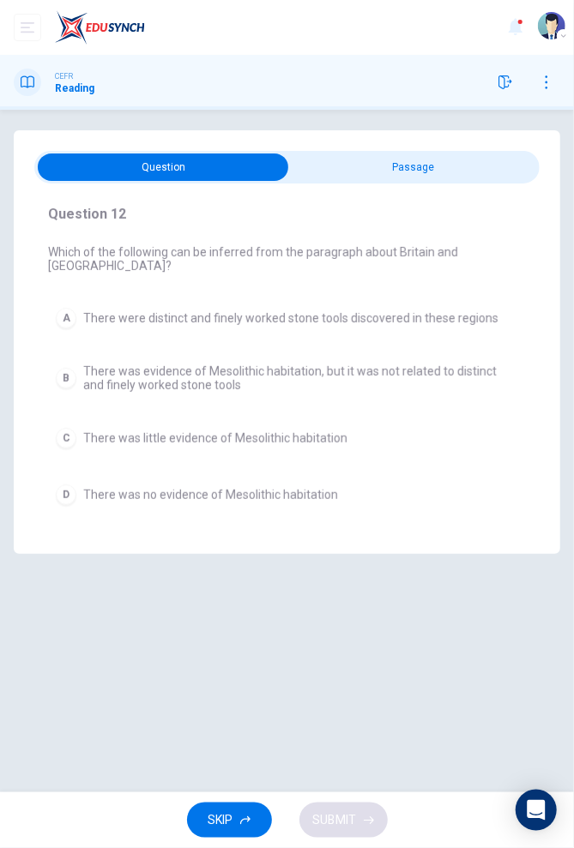
click at [509, 165] on input "checkbox" at bounding box center [164, 167] width 758 height 27
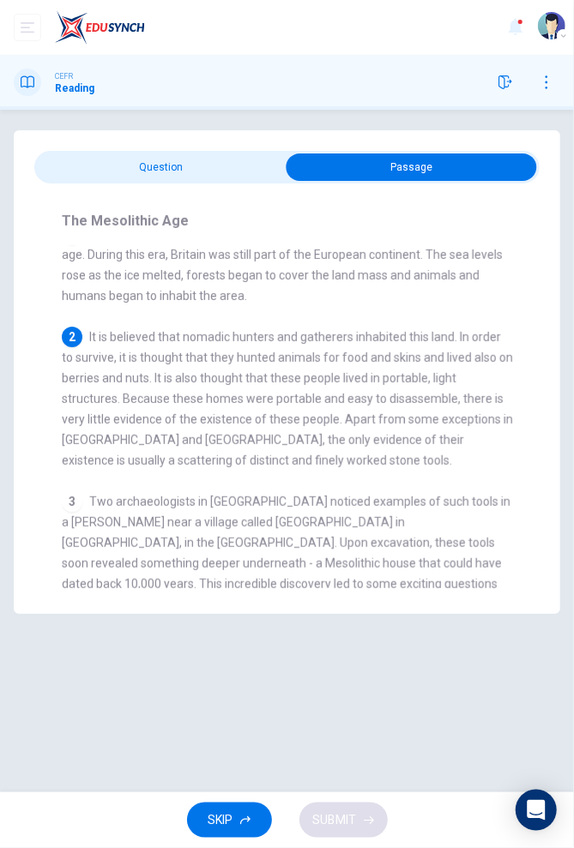
click at [63, 154] on input "checkbox" at bounding box center [412, 167] width 758 height 27
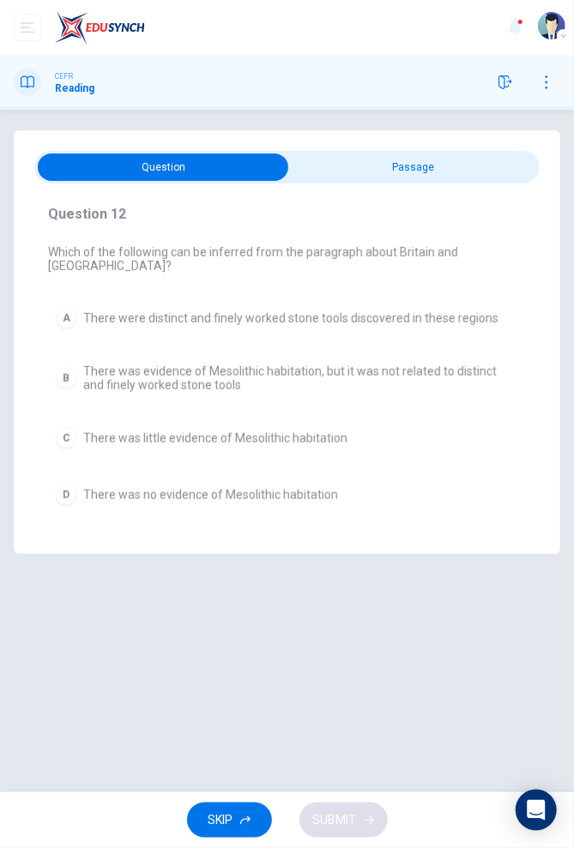
click at [451, 167] on input "checkbox" at bounding box center [164, 167] width 758 height 27
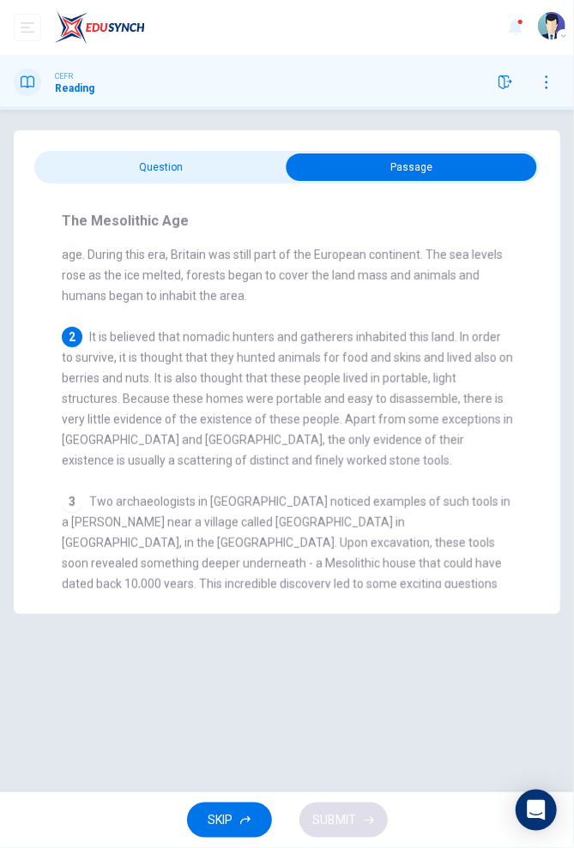
click at [75, 153] on span at bounding box center [286, 167] width 505 height 33
click at [86, 159] on input "checkbox" at bounding box center [412, 167] width 758 height 27
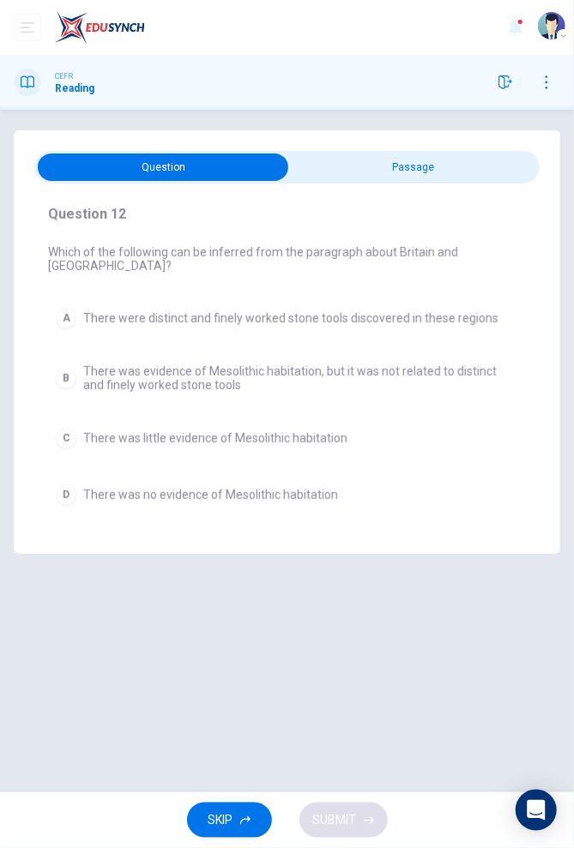
click at [66, 308] on div "A" at bounding box center [66, 318] width 21 height 21
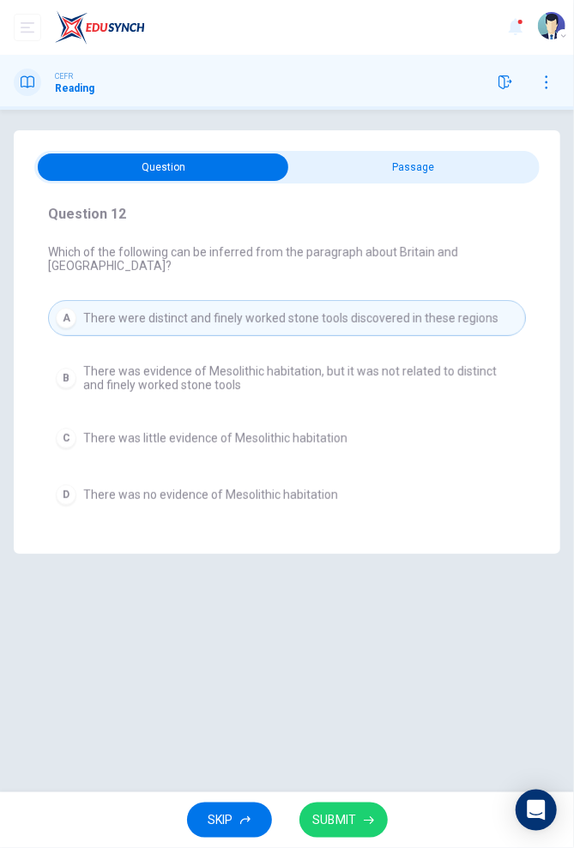
click at [341, 810] on span "SUBMIT" at bounding box center [335, 820] width 44 height 21
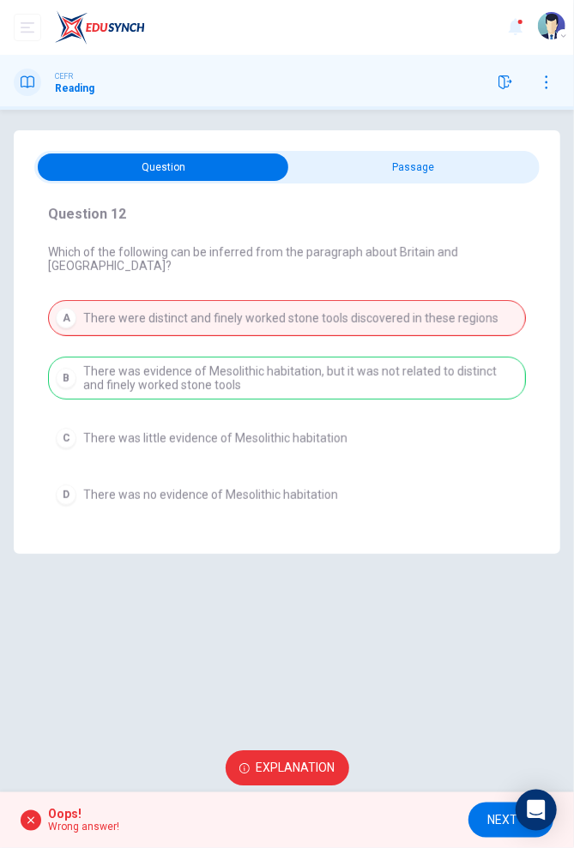
click at [497, 808] on button "NEXT" at bounding box center [510, 820] width 85 height 35
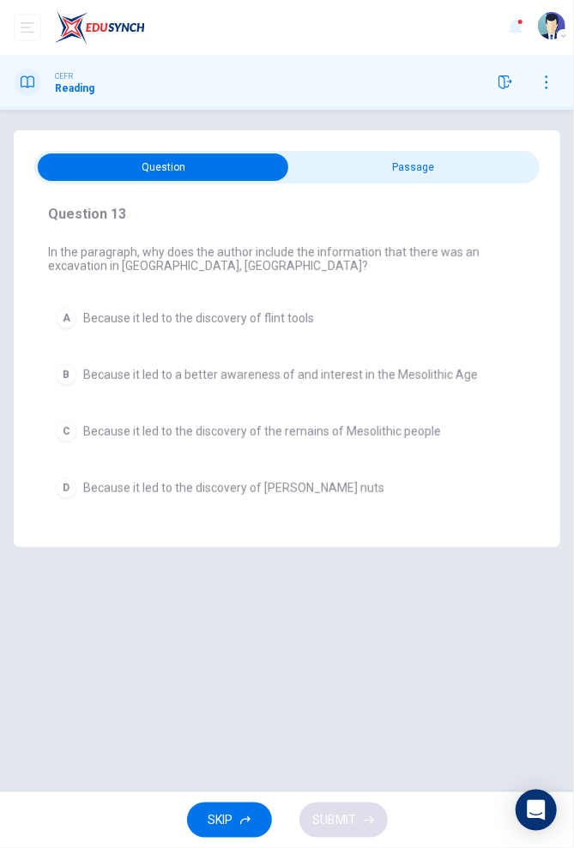
click at [476, 168] on input "checkbox" at bounding box center [164, 167] width 758 height 27
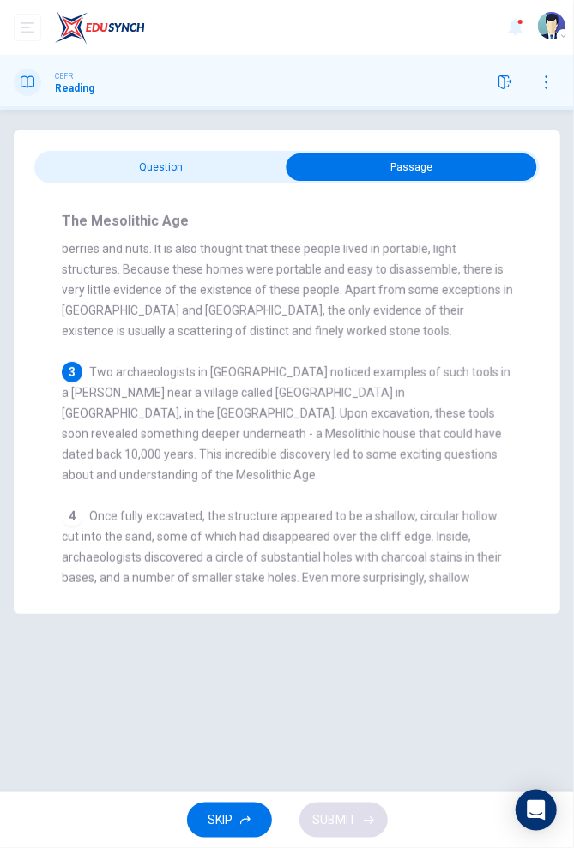
scroll to position [158, 0]
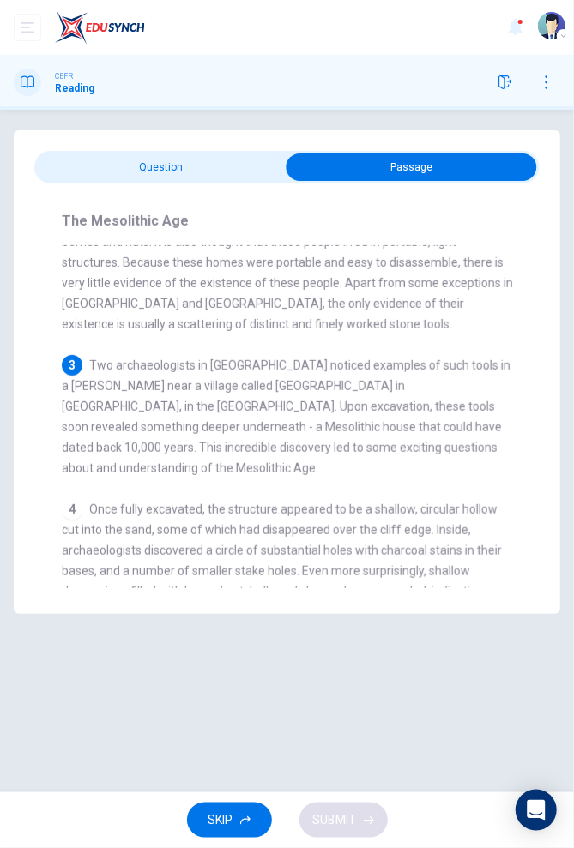
click at [97, 178] on input "checkbox" at bounding box center [412, 167] width 758 height 27
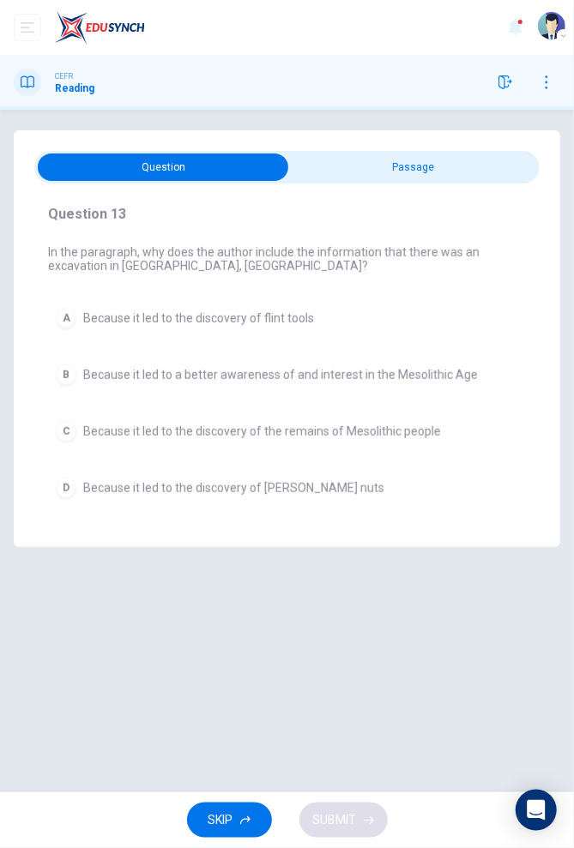
click at [492, 163] on input "checkbox" at bounding box center [164, 167] width 758 height 27
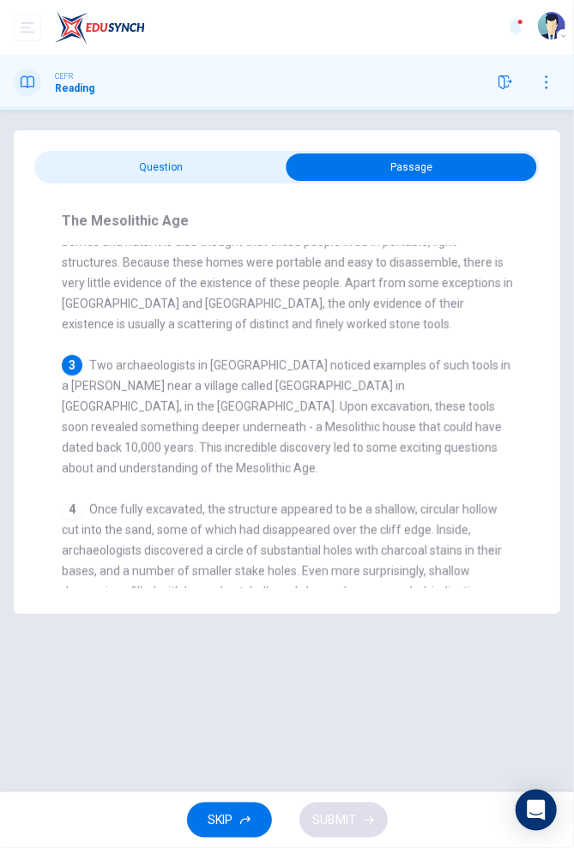
click at [571, 143] on div "Question 13 In the paragraph, why does the author include the information that …" at bounding box center [287, 451] width 574 height 642
click at [102, 185] on div "The Mesolithic Age [DEMOGRAPHIC_DATA] The Mesolithic period occurred around 10,…" at bounding box center [286, 400] width 505 height 432
click at [96, 162] on input "checkbox" at bounding box center [412, 167] width 758 height 27
checkbox input "false"
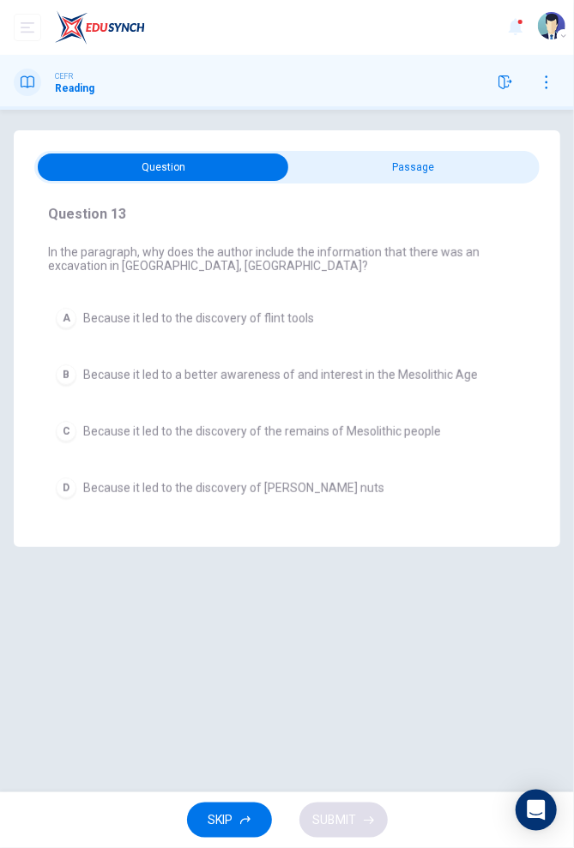
click at [347, 377] on span "Because it led to a better awareness of and interest in the Mesolithic Age" at bounding box center [280, 375] width 395 height 14
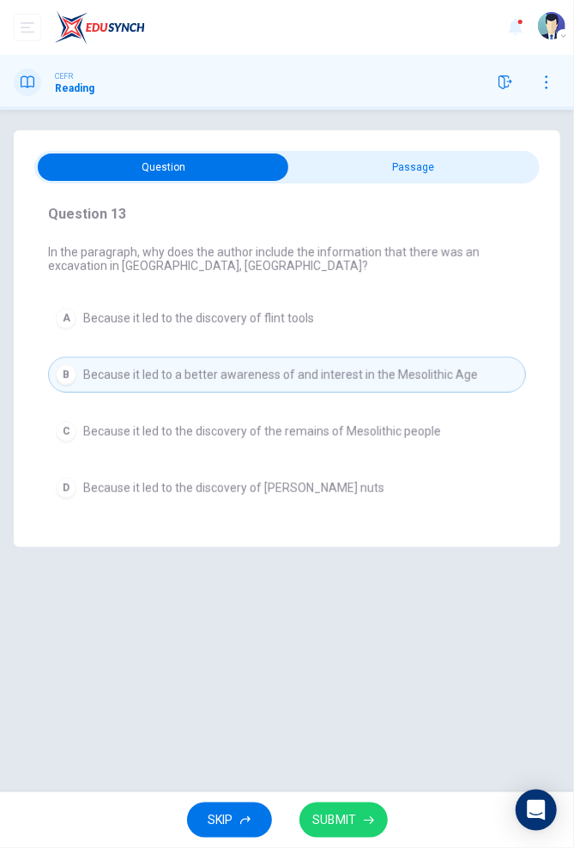
click at [348, 817] on span "SUBMIT" at bounding box center [335, 820] width 44 height 21
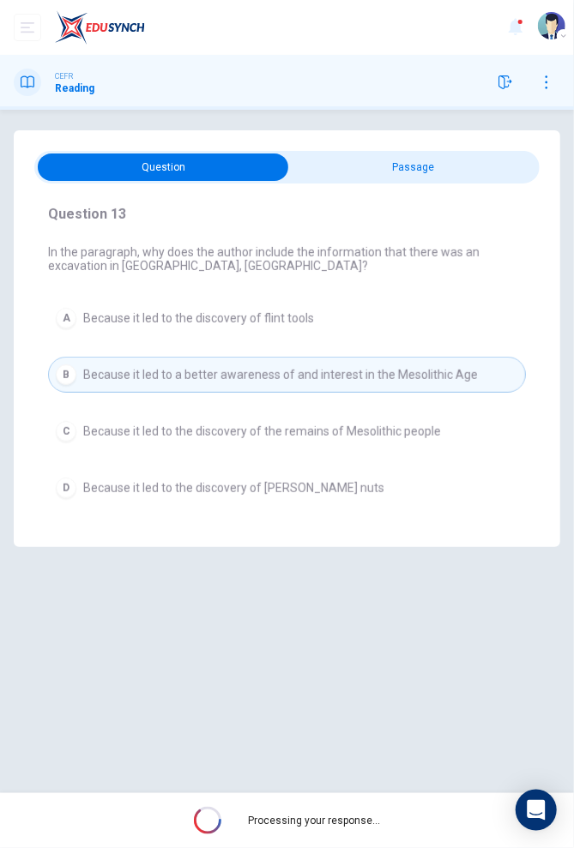
click at [340, 470] on button "D Because it led to the discovery of [PERSON_NAME] nuts" at bounding box center [287, 488] width 478 height 36
